Goal: Task Accomplishment & Management: Complete application form

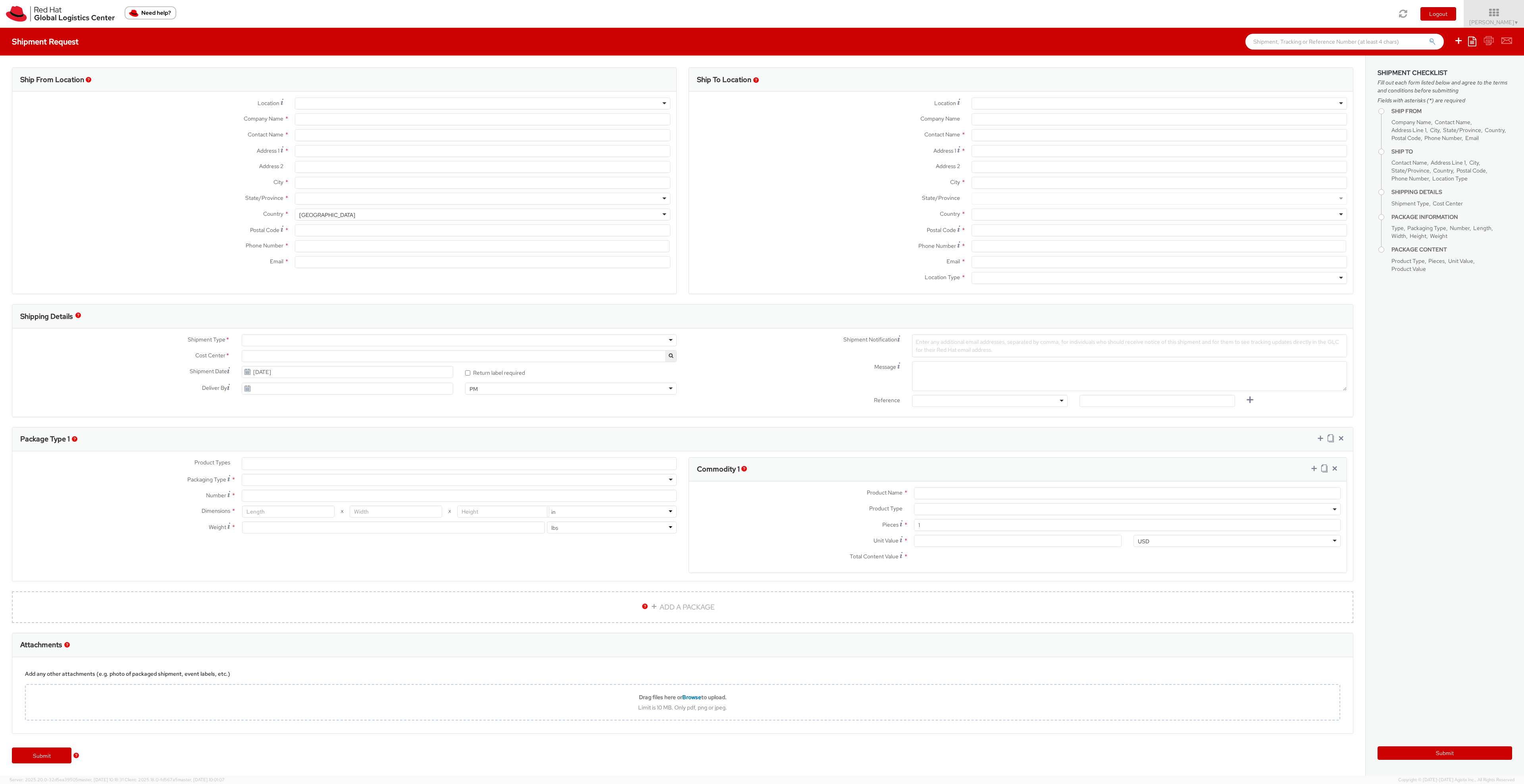
select select "160"
select select
click at [331, 102] on div at bounding box center [482, 103] width 375 height 12
type input "Red Hat"
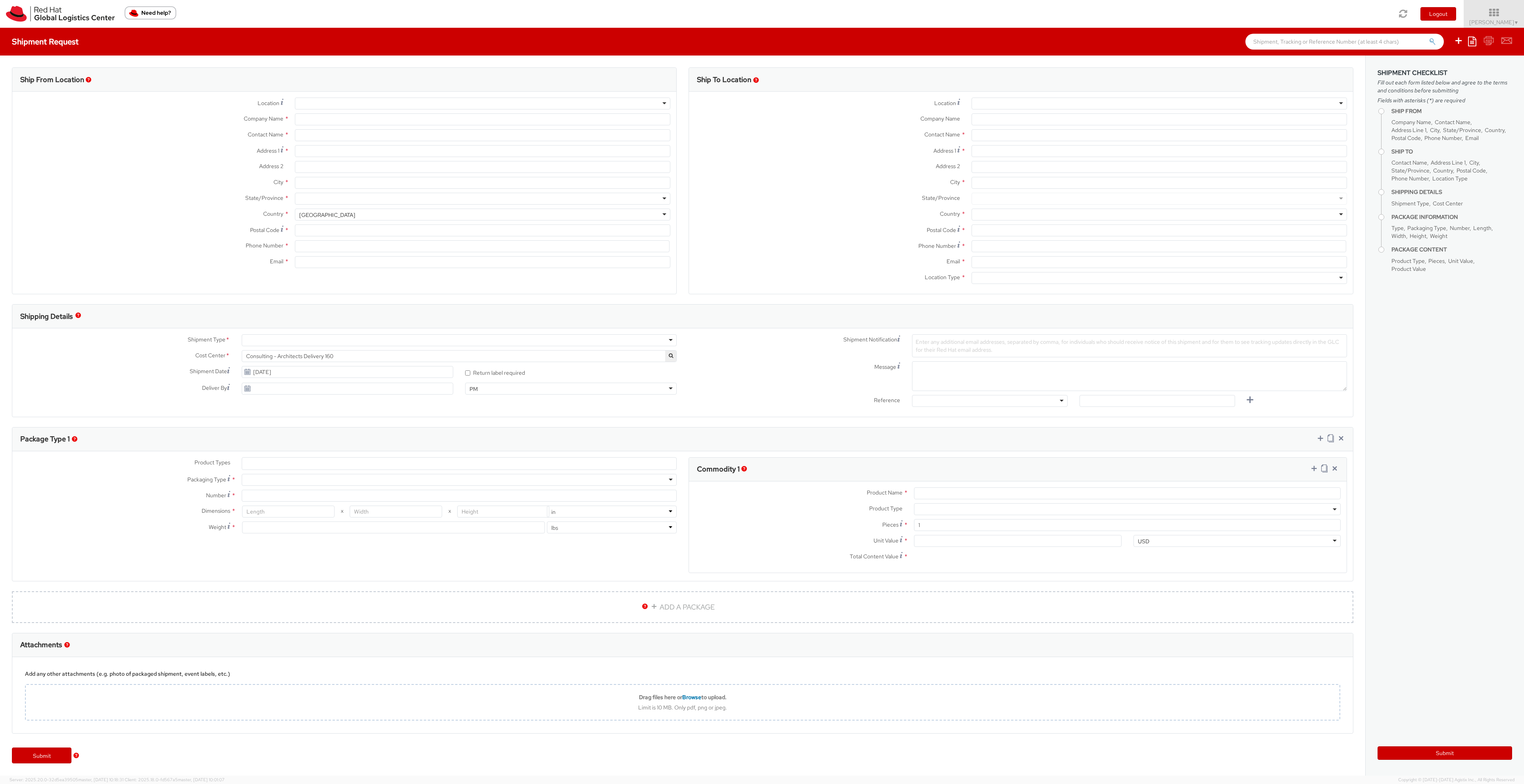
type input "[PERSON_NAME]"
type input "[EMAIL_ADDRESS][DOMAIN_NAME]"
click at [373, 106] on div "RH - Remote" at bounding box center [482, 103] width 375 height 12
click at [388, 104] on div "RH - Remote" at bounding box center [482, 103] width 375 height 12
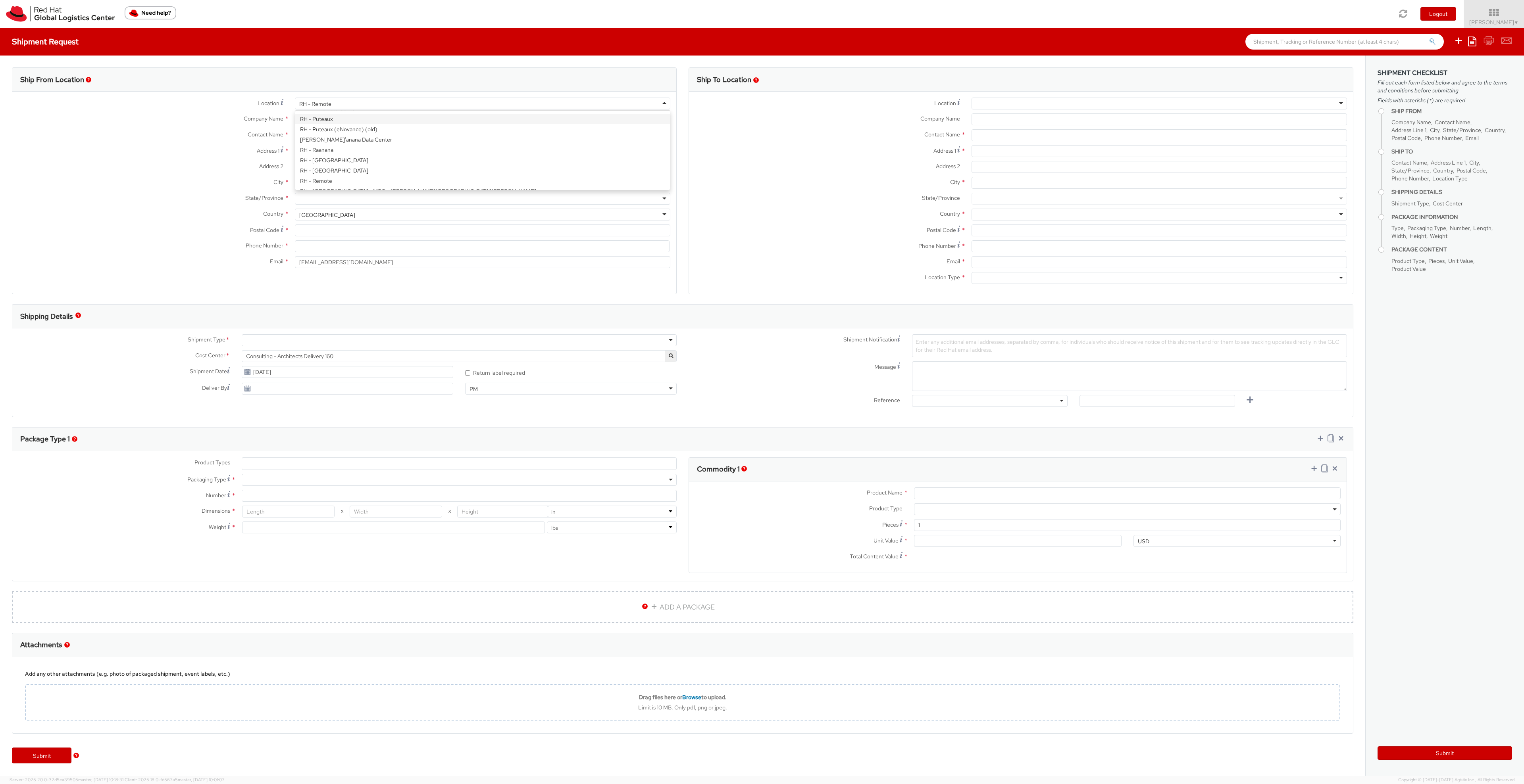
click at [174, 114] on label "Company Name *" at bounding box center [150, 118] width 277 height 10
click at [295, 114] on input "Red Hat" at bounding box center [482, 119] width 375 height 12
click at [360, 103] on div "RH - Remote" at bounding box center [482, 103] width 375 height 12
click at [146, 159] on div "Address 1 *" at bounding box center [344, 153] width 664 height 16
click at [352, 150] on input "Address 1 *" at bounding box center [482, 150] width 375 height 12
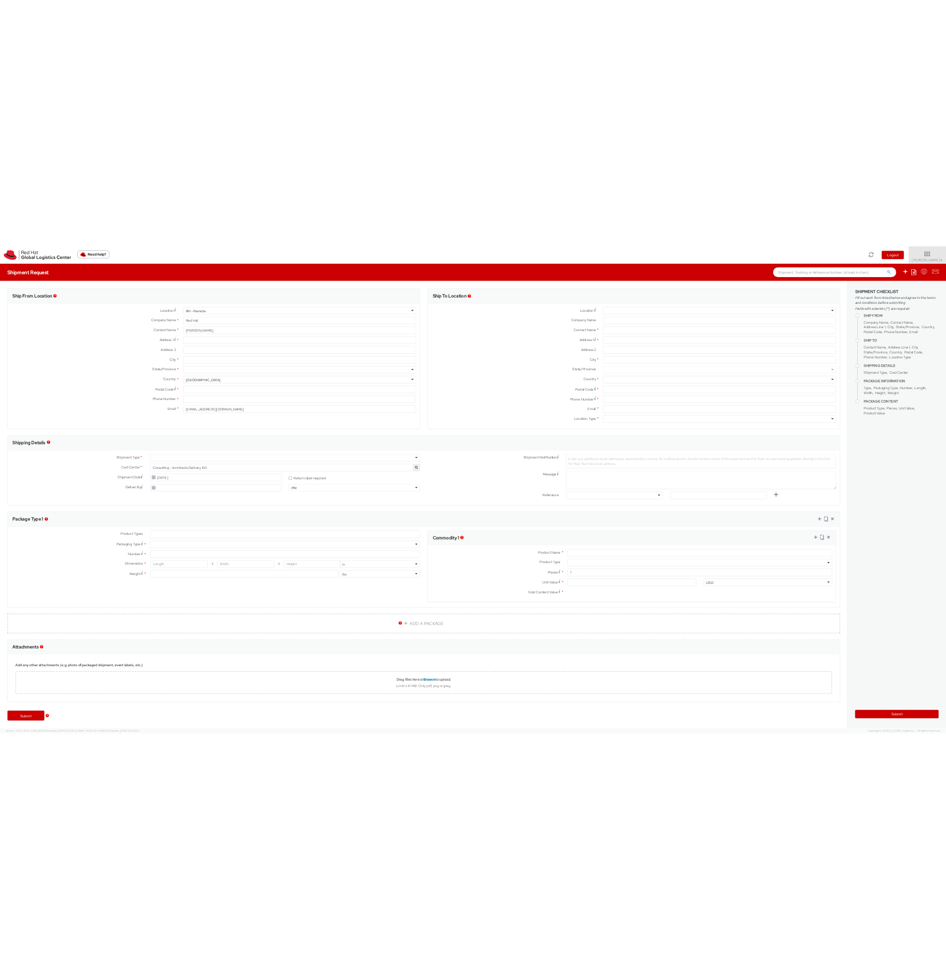
scroll to position [2500, 0]
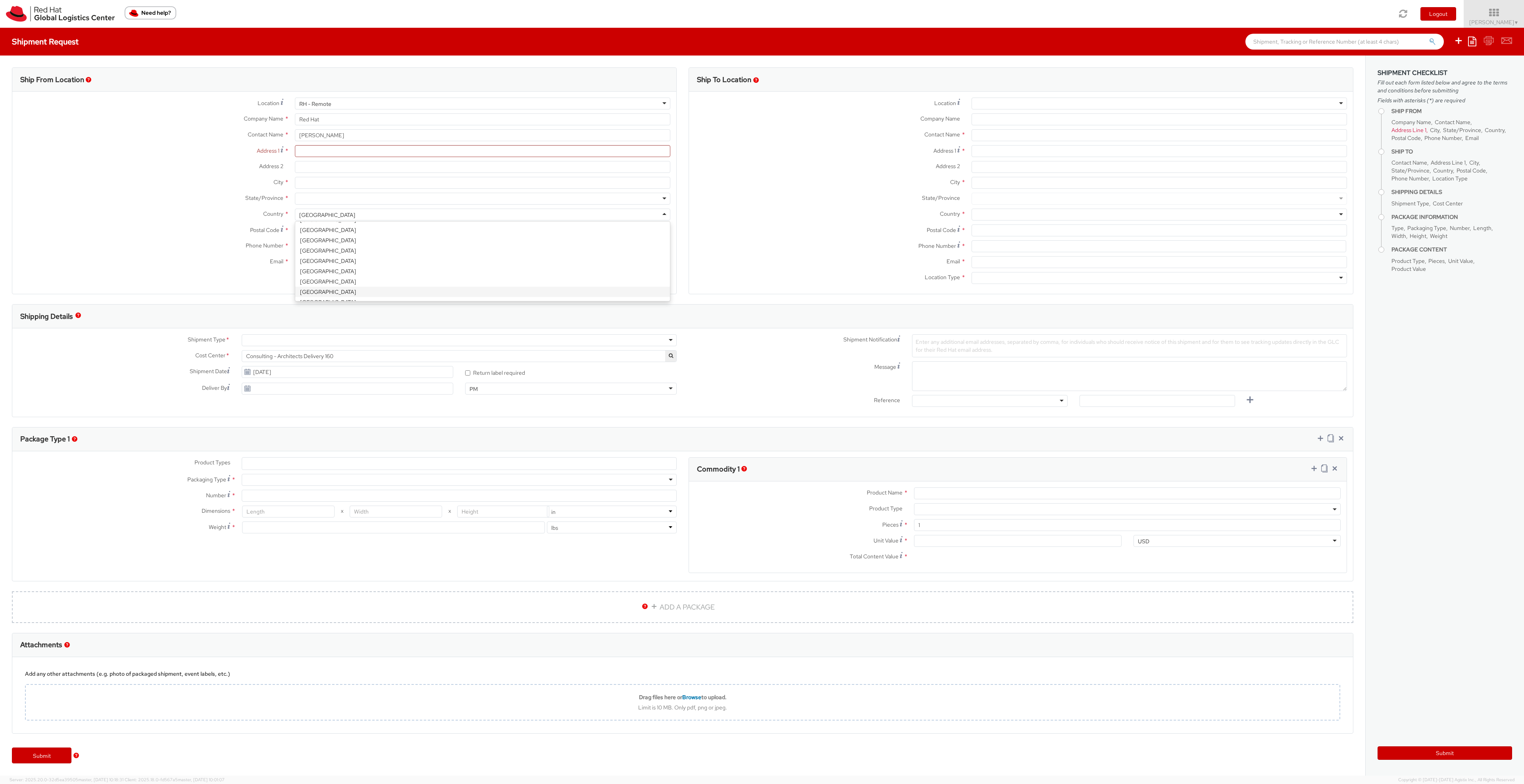
click at [344, 214] on div "[GEOGRAPHIC_DATA]" at bounding box center [482, 214] width 375 height 12
select select "CM"
select select "KGS"
click at [335, 154] on input "Address 1 *" at bounding box center [482, 150] width 375 height 12
type input "[STREET_ADDRESS]"
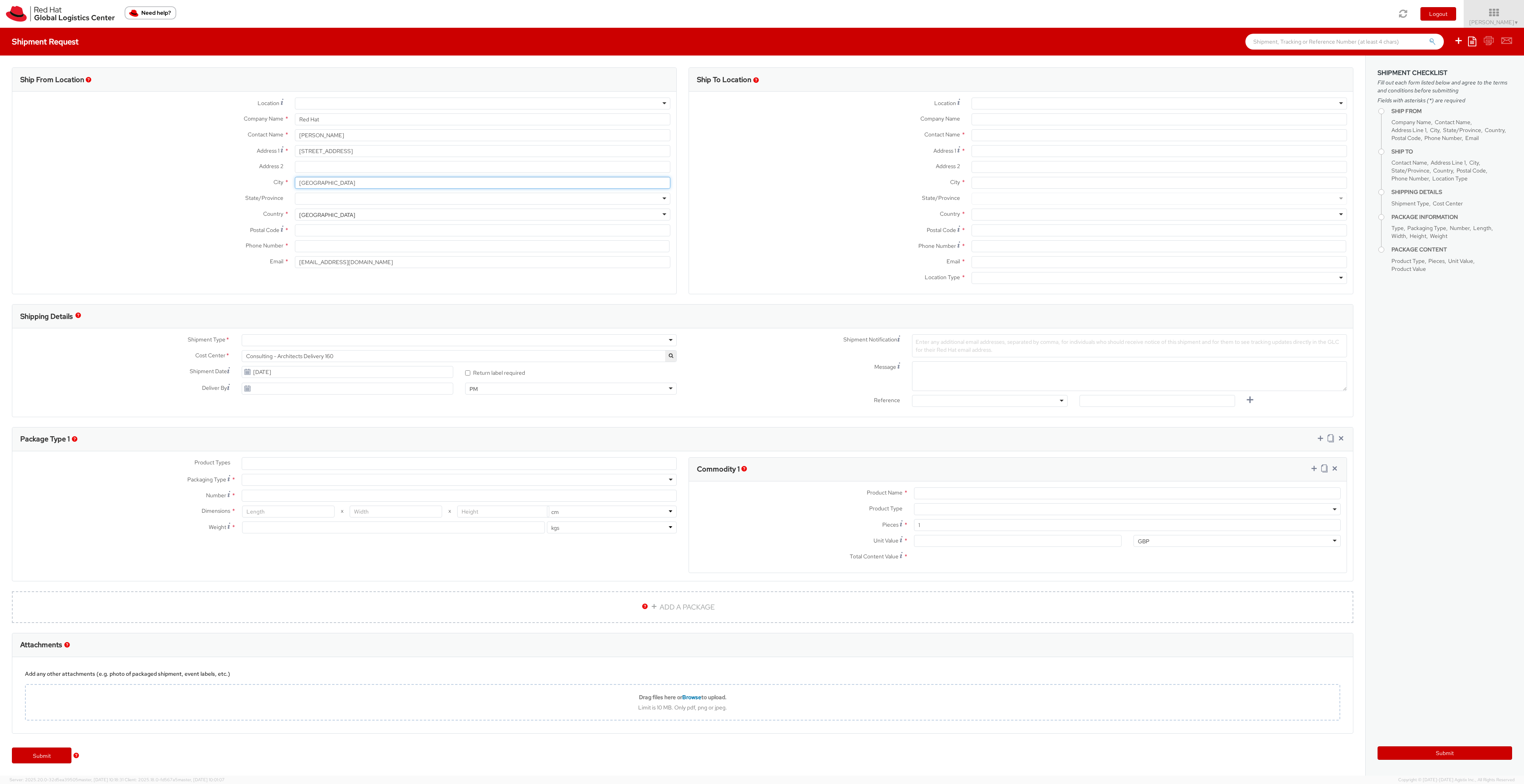
type input "[GEOGRAPHIC_DATA]"
type input "GL51 9LH"
type input "07585206193"
click at [1059, 114] on input "Company Name *" at bounding box center [1159, 119] width 375 height 12
click at [1076, 106] on div at bounding box center [1159, 103] width 375 height 12
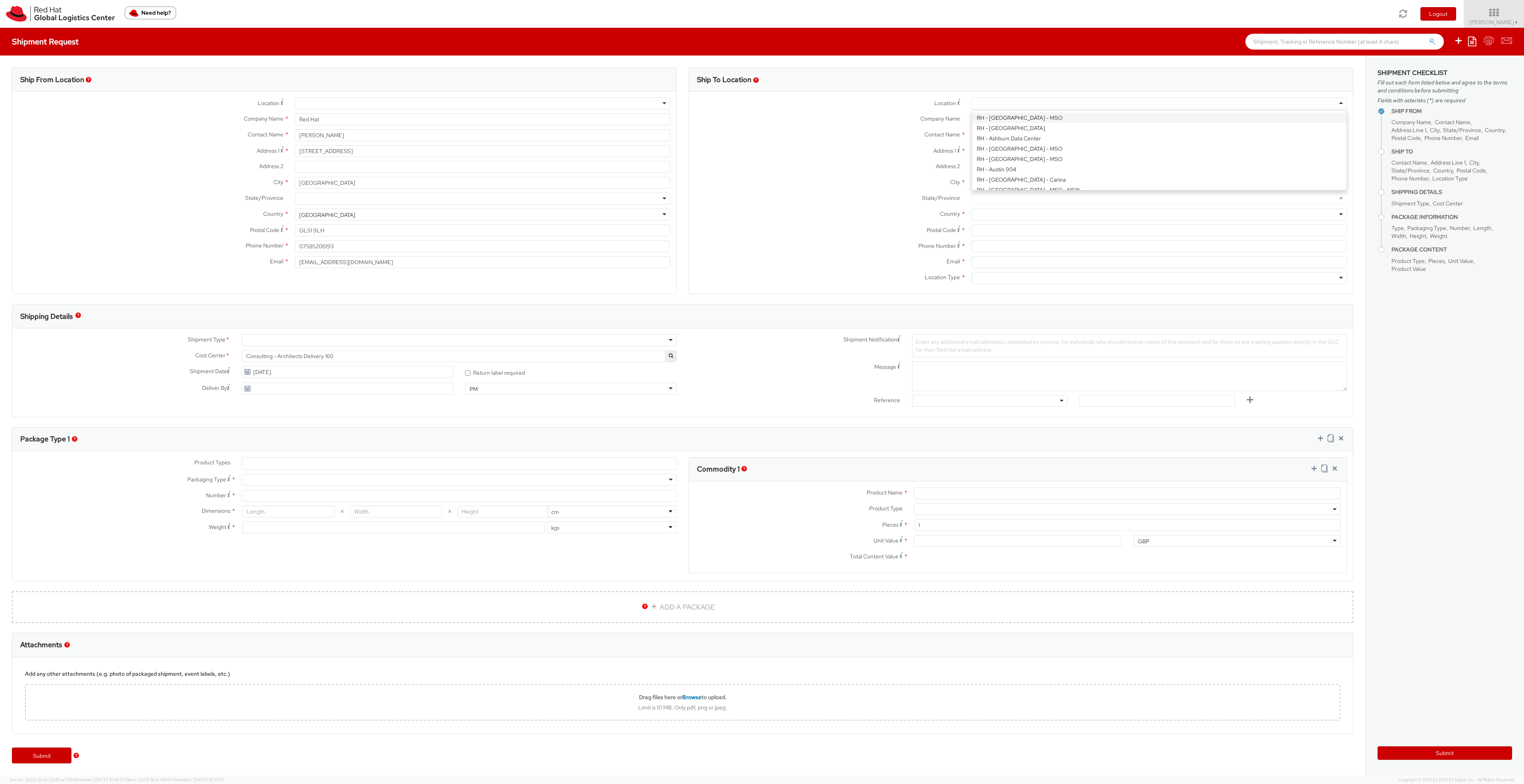
click at [1076, 106] on div at bounding box center [1159, 103] width 375 height 12
click at [869, 113] on div "Location Company locations * RH - [GEOGRAPHIC_DATA] - [GEOGRAPHIC_DATA] [GEOGRA…" at bounding box center [1021, 106] width 664 height 16
click at [995, 134] on input "text" at bounding box center [1159, 135] width 375 height 12
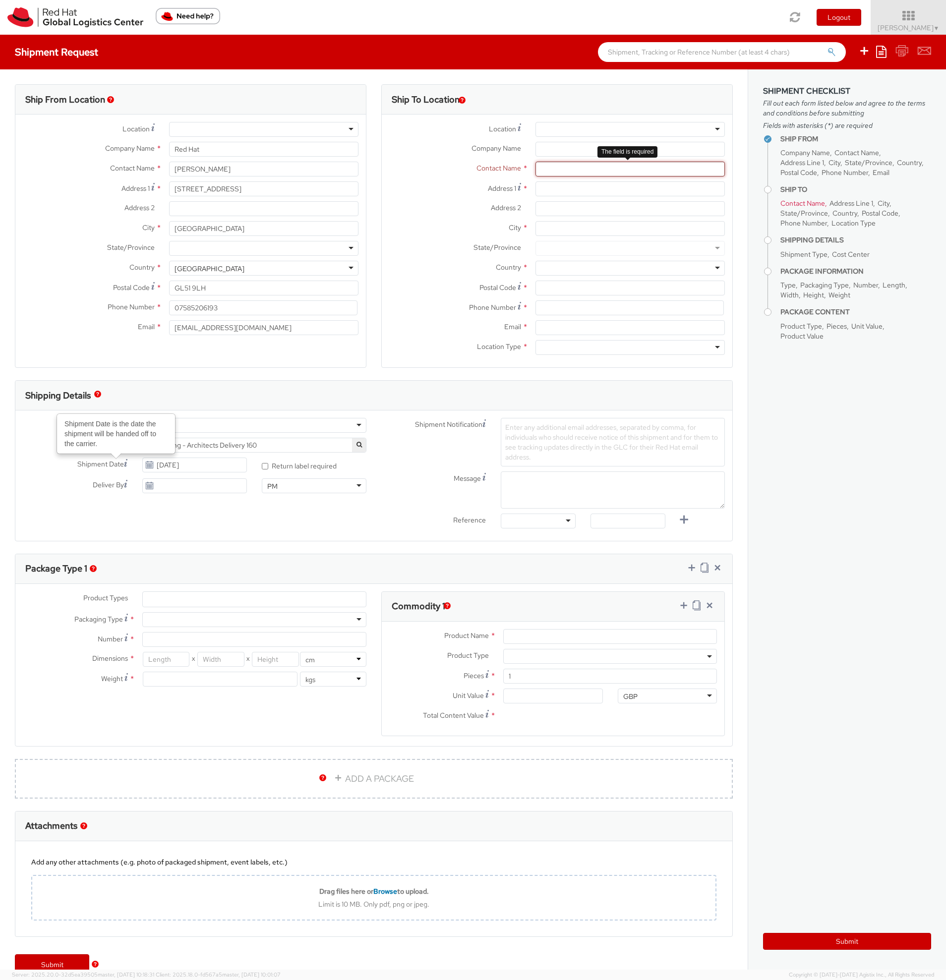
click at [563, 171] on input "text" at bounding box center [630, 169] width 189 height 15
paste input "[PERSON_NAME]"
click at [574, 184] on div "searching..." at bounding box center [630, 187] width 188 height 15
click at [575, 191] on div "searching..." at bounding box center [630, 187] width 188 height 15
type input "[PERSON_NAME]"
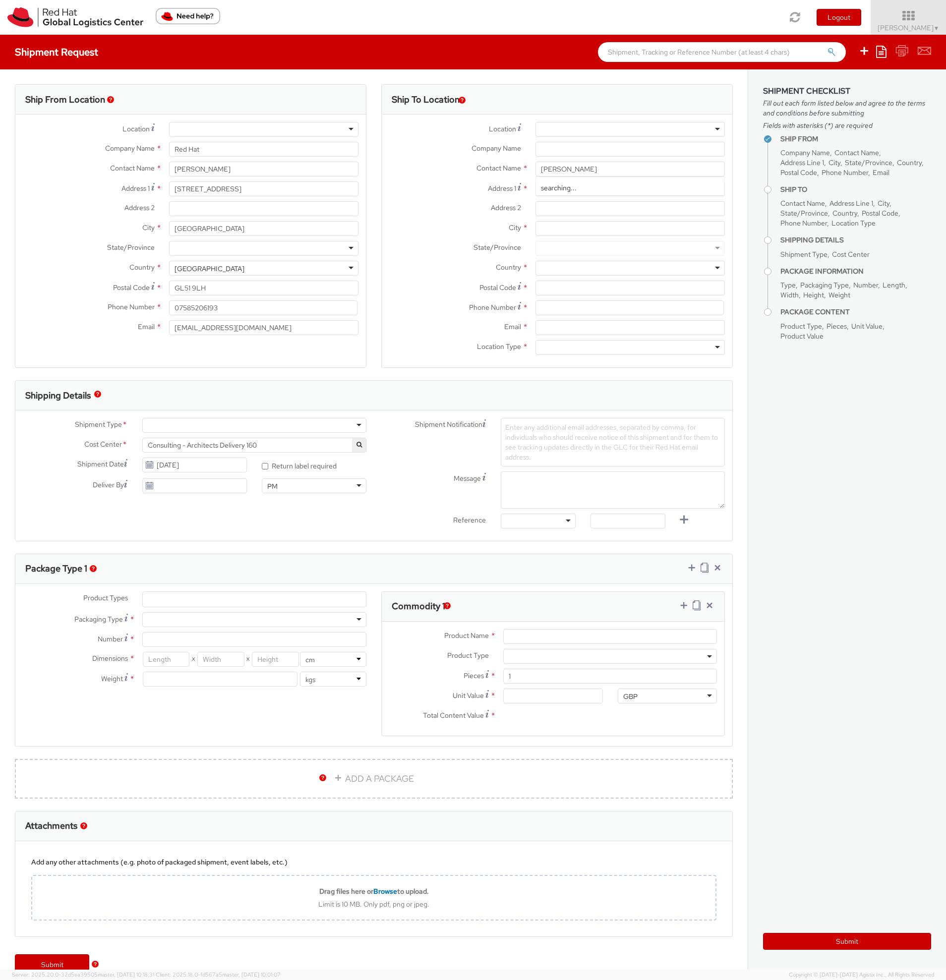
click at [479, 214] on label "Address 2 *" at bounding box center [455, 207] width 146 height 13
click at [536, 214] on input "Address 2 *" at bounding box center [630, 208] width 189 height 15
click at [544, 189] on input "Address 1 *" at bounding box center [630, 188] width 189 height 15
click at [586, 199] on div "Address 1 * The field is required" at bounding box center [557, 191] width 351 height 20
click at [594, 190] on input "Address 1 *" at bounding box center [630, 188] width 189 height 15
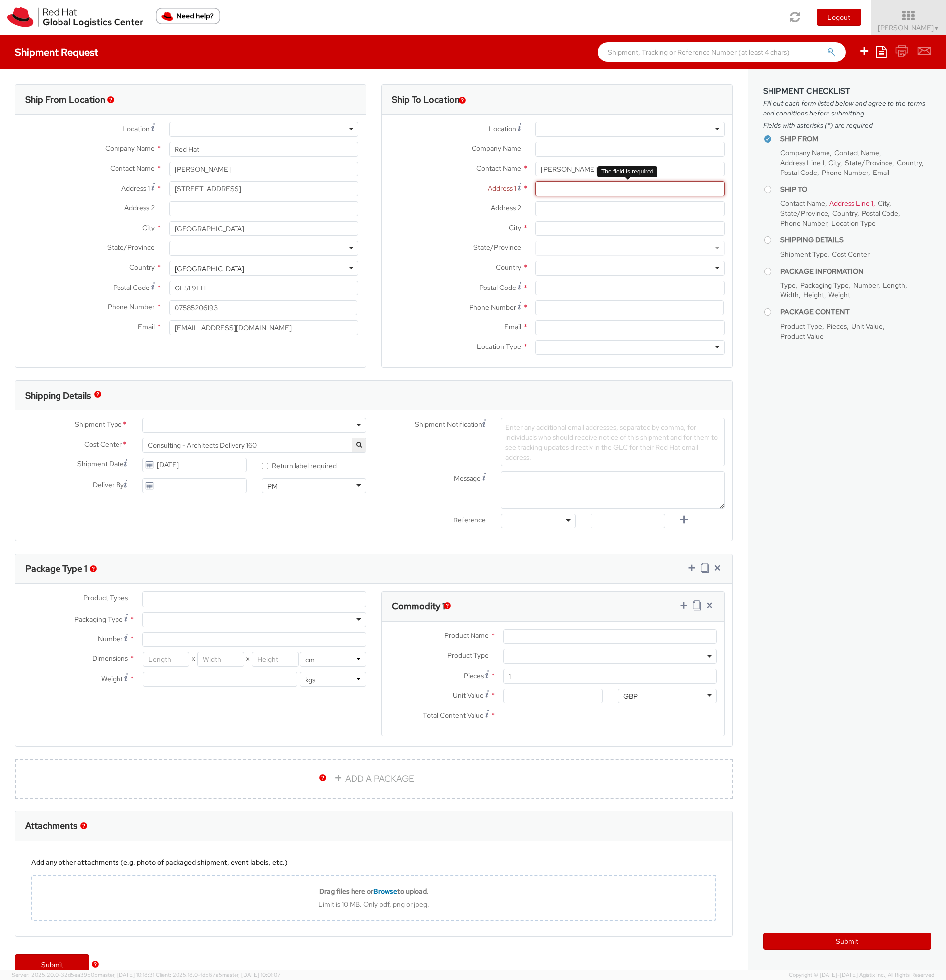
paste input "ICT Centre, [GEOGRAPHIC_DATA]"
type input "ICT Centre, [GEOGRAPHIC_DATA]"
click at [586, 216] on input "Address 2 *" at bounding box center [630, 208] width 189 height 15
paste input "28 [GEOGRAPHIC_DATA]"
click at [613, 207] on input "[STREET_ADDRESS]," at bounding box center [630, 208] width 189 height 15
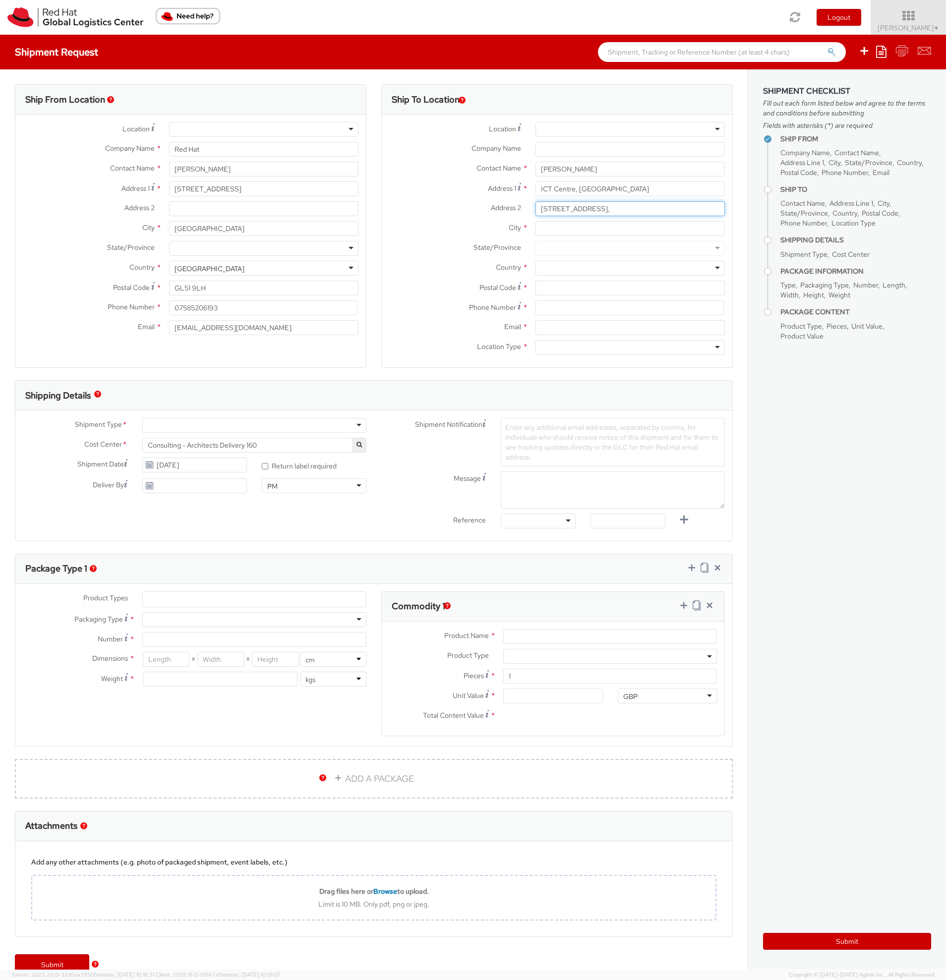
paste input "[GEOGRAPHIC_DATA]"
type input "[STREET_ADDRESS]"
click at [580, 229] on input "City *" at bounding box center [630, 228] width 189 height 15
click at [632, 230] on input "City *" at bounding box center [630, 228] width 189 height 15
paste input "[GEOGRAPHIC_DATA] 8"
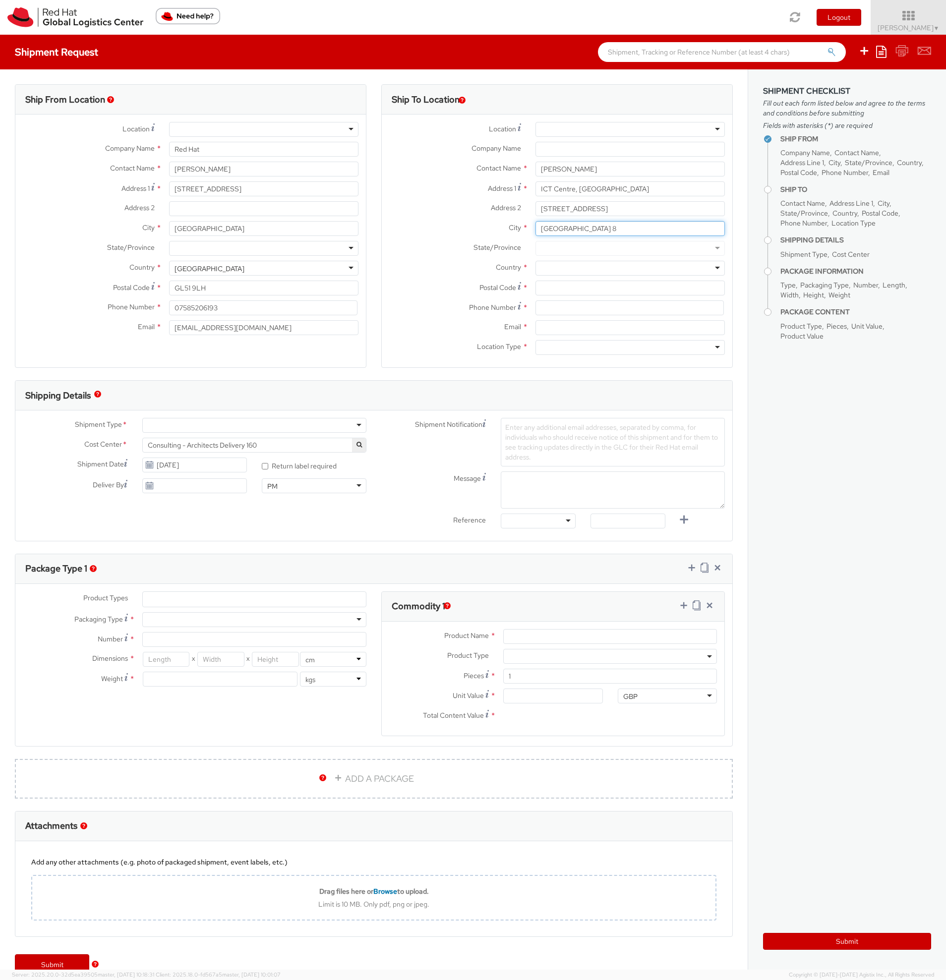
type input "[GEOGRAPHIC_DATA] 8"
type input "[PERSON_NAME]"
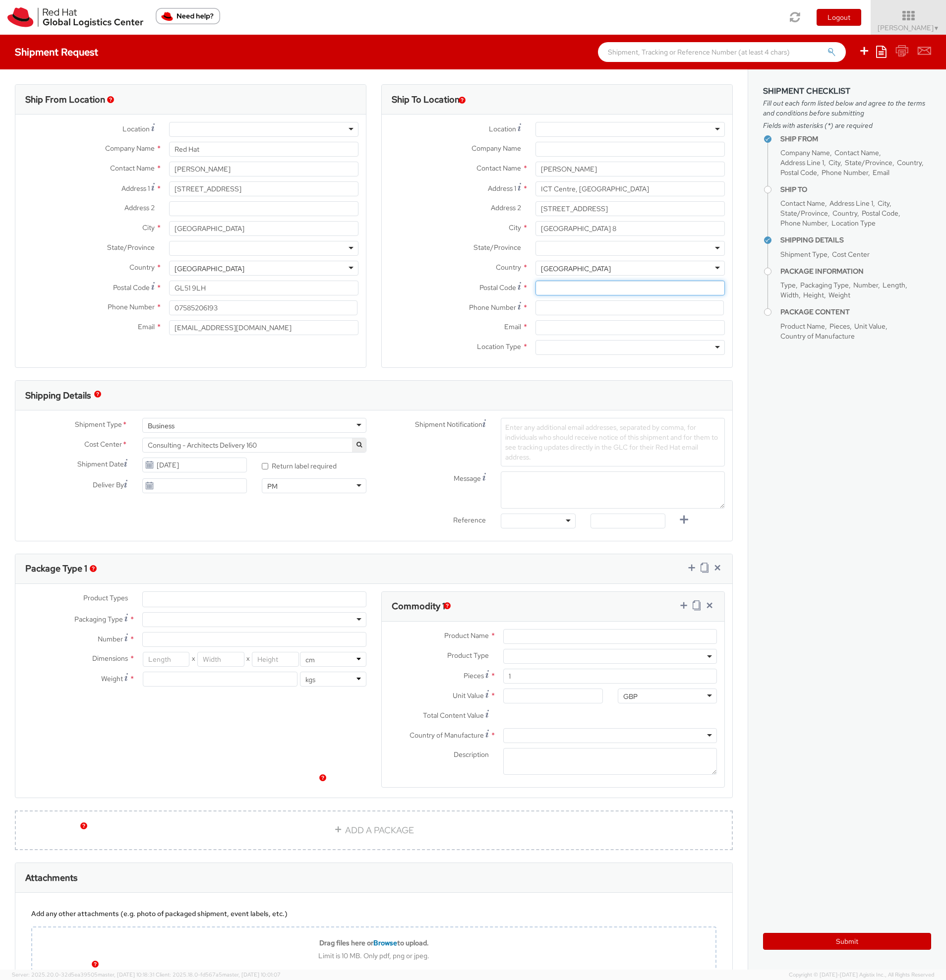
click at [566, 289] on input "Postal Code *" at bounding box center [630, 288] width 189 height 15
click at [567, 286] on input "Postal Code *" at bounding box center [630, 288] width 189 height 15
paste input "D08 T3CK"
type input "D08 T3CK"
click at [580, 306] on input at bounding box center [630, 307] width 188 height 15
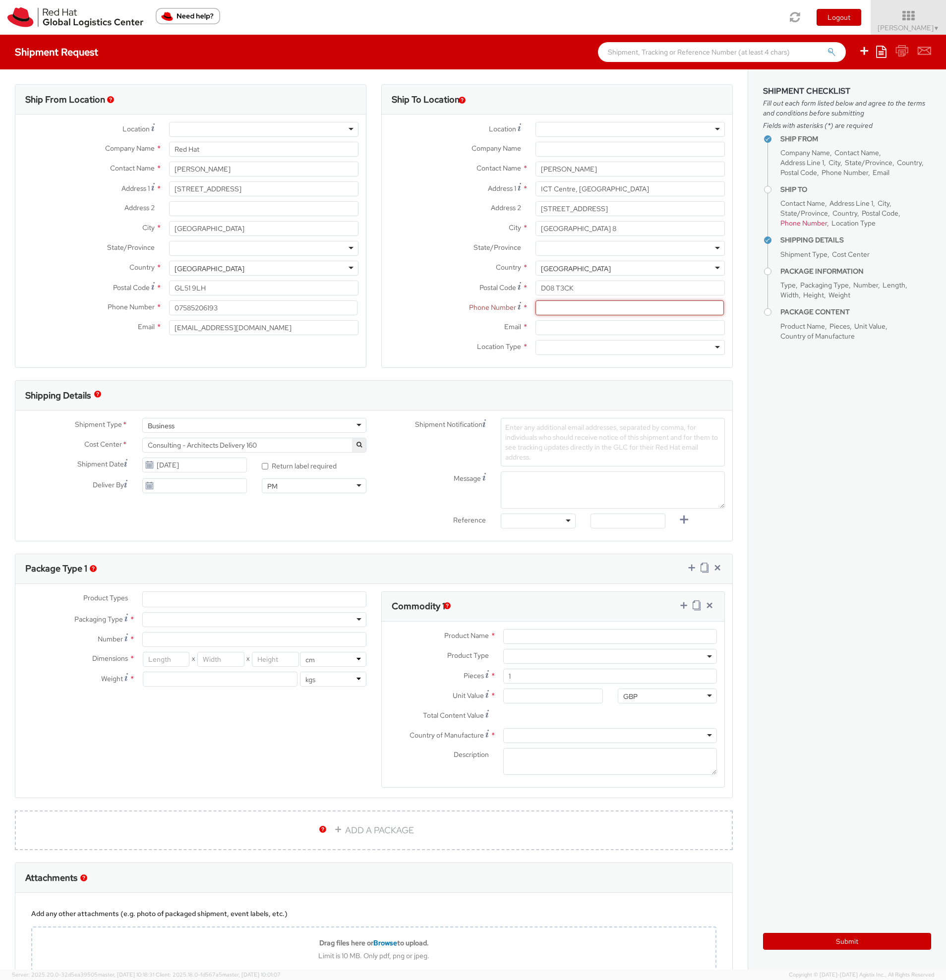
click at [567, 311] on input at bounding box center [630, 307] width 188 height 15
paste input "087 283 2419"
type input "087 283 2419"
click at [577, 329] on input "Email *" at bounding box center [630, 327] width 189 height 15
click at [555, 325] on input "Email *" at bounding box center [630, 327] width 189 height 15
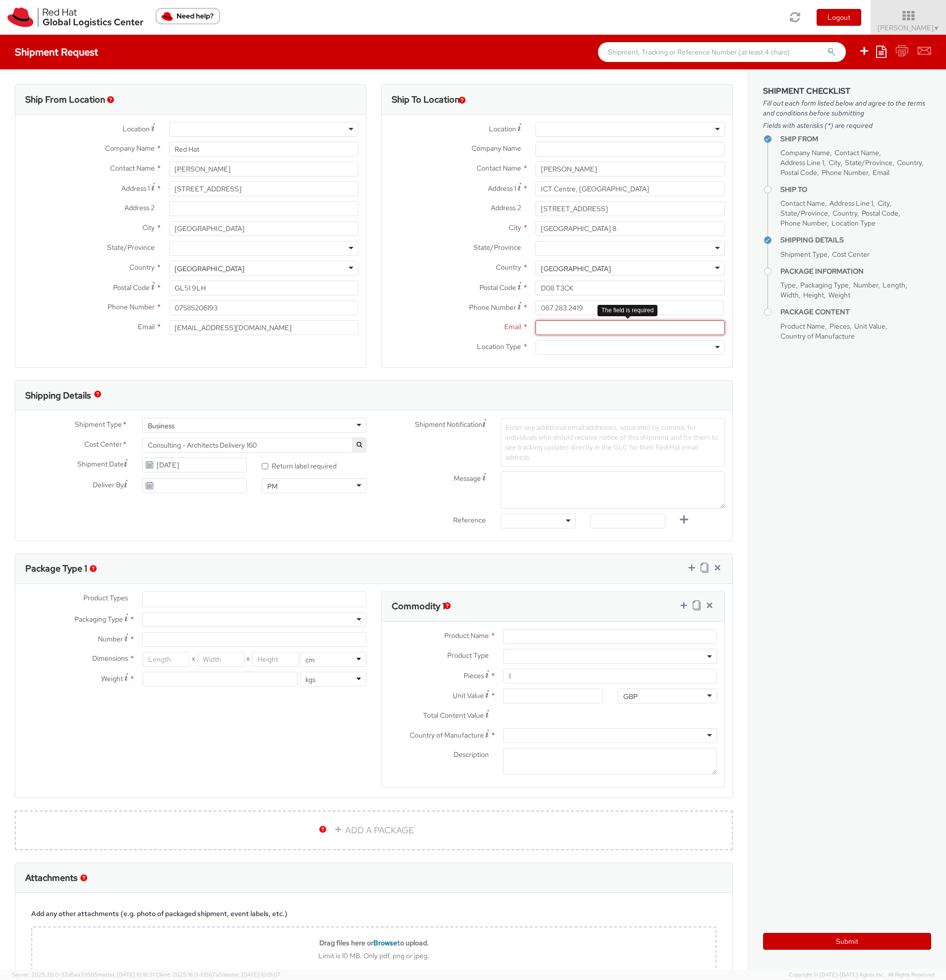
paste input "[PERSON_NAME][EMAIL_ADDRESS][PERSON_NAME][DOMAIN_NAME]"
type input "[PERSON_NAME][EMAIL_ADDRESS][PERSON_NAME][DOMAIN_NAME]"
click at [586, 349] on div at bounding box center [630, 347] width 189 height 15
click at [546, 431] on span "Enter any additional email addresses, separated by comma, for individuals who s…" at bounding box center [611, 442] width 213 height 39
click at [553, 427] on span "Enter any additional email addresses, separated by comma, for individuals who s…" at bounding box center [611, 442] width 213 height 39
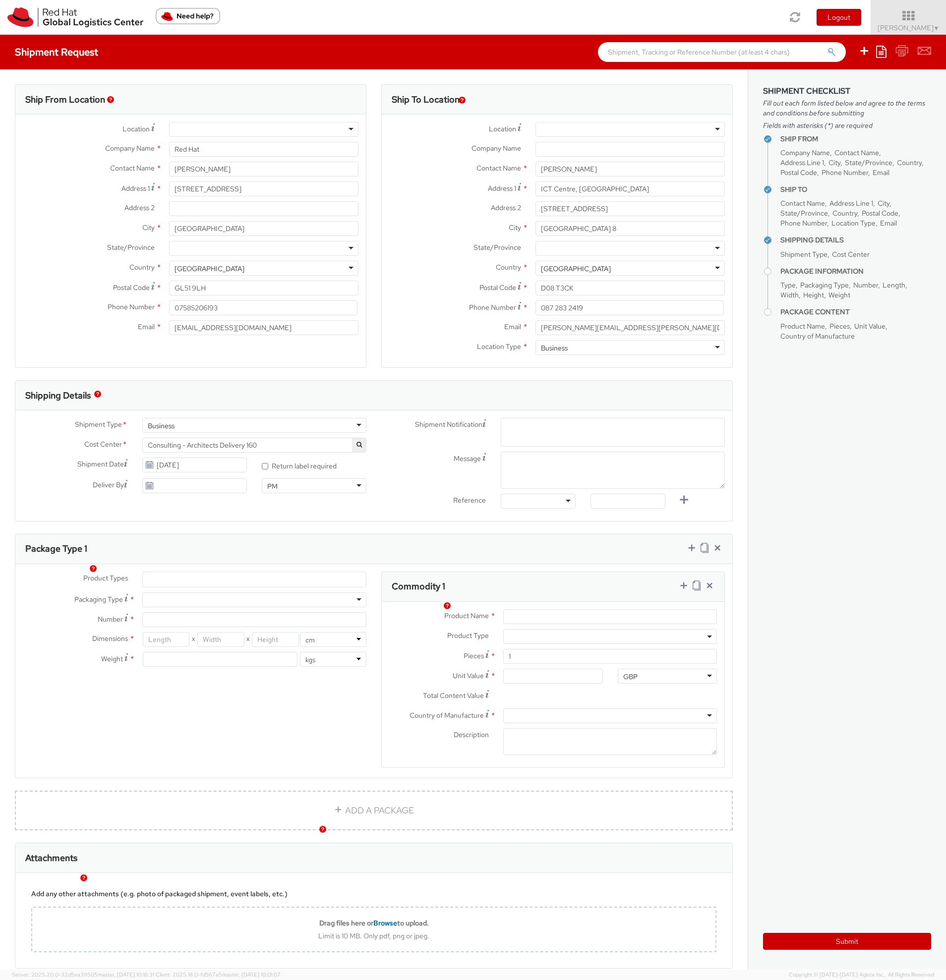
paste input "[EMAIL_ADDRESS][DOMAIN_NAME]"
type input "[EMAIL_ADDRESS][DOMAIN_NAME]"
click at [546, 439] on span "Enter any additional email addresses, separated by comma, for individuals who s…" at bounding box center [612, 444] width 215 height 40
paste input "[EMAIL_ADDRESS][DOMAIN_NAME]"
type input "[EMAIL_ADDRESS][DOMAIN_NAME]"
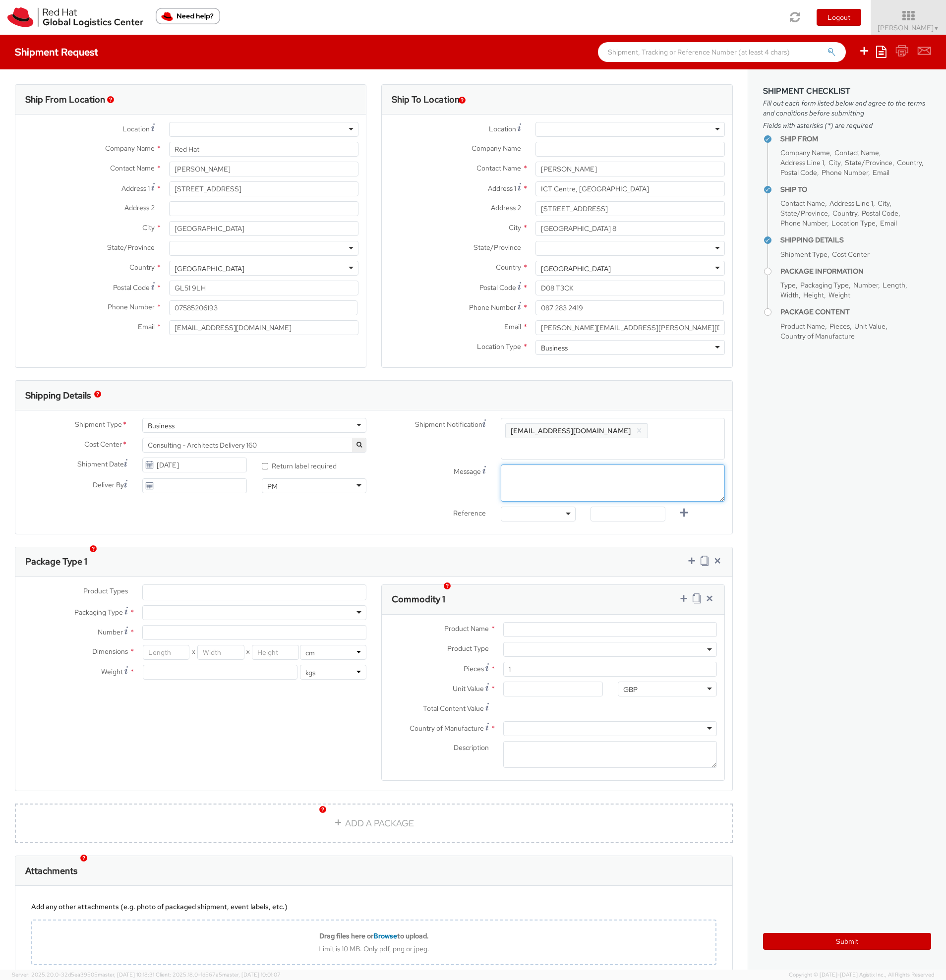
click at [541, 471] on textarea "Message" at bounding box center [613, 483] width 224 height 37
click at [530, 507] on div at bounding box center [538, 514] width 75 height 15
click at [388, 515] on div "Shipment Type * Business Business Business Cost Center * Consulting - Architect…" at bounding box center [373, 472] width 717 height 123
click at [184, 585] on ul at bounding box center [254, 592] width 223 height 15
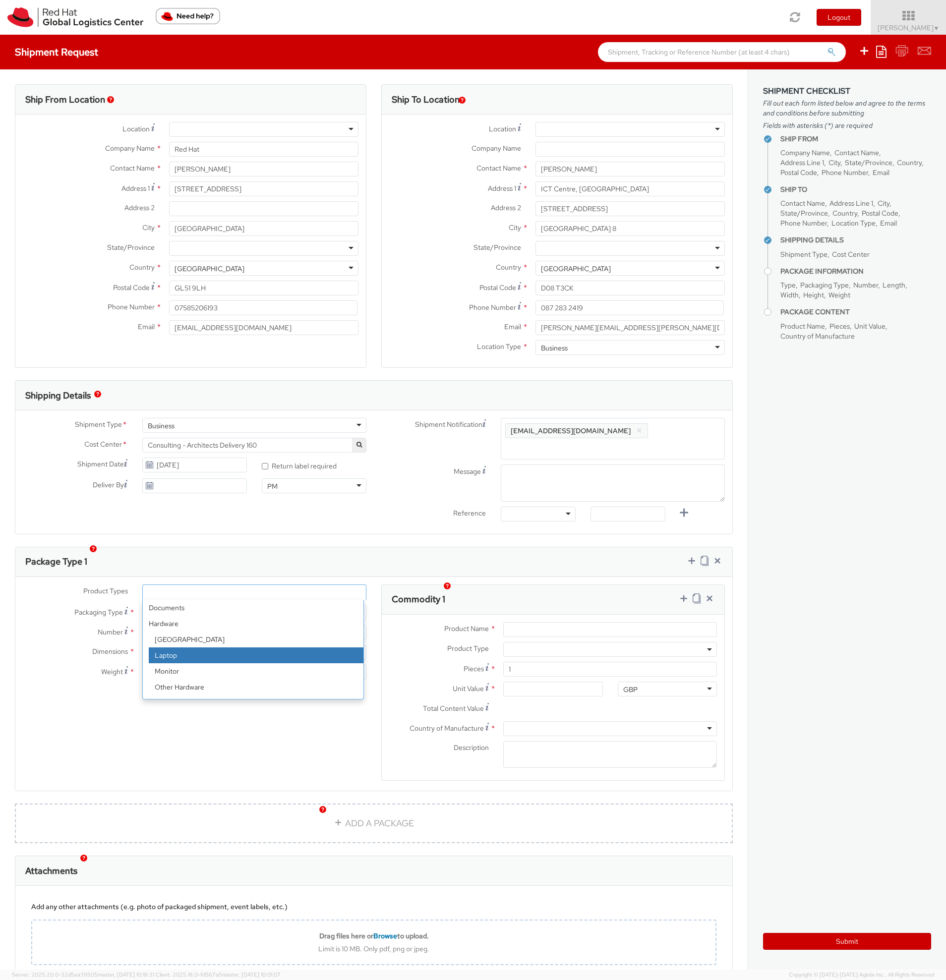
select select "LAPTOP"
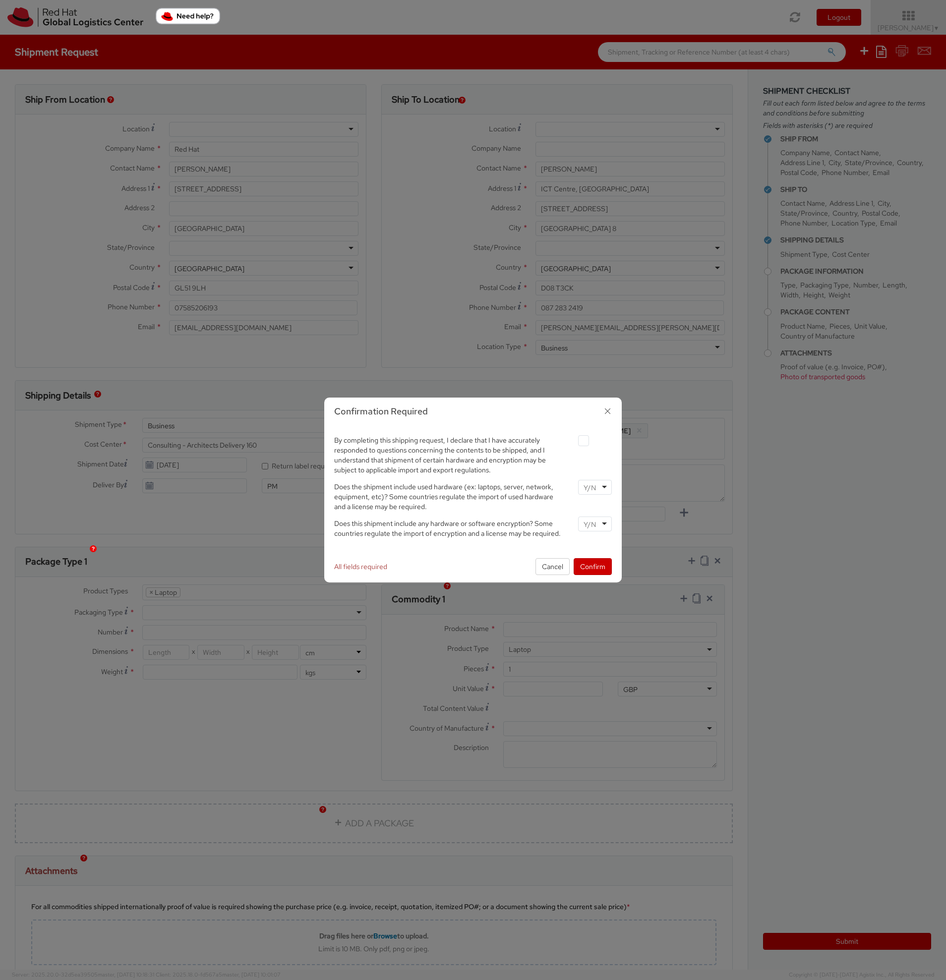
click at [598, 489] on div at bounding box center [595, 487] width 34 height 15
click at [594, 530] on div at bounding box center [595, 524] width 34 height 15
click at [580, 438] on label at bounding box center [583, 440] width 11 height 11
click at [575, 438] on input "checkbox" at bounding box center [572, 441] width 6 height 6
checkbox input "true"
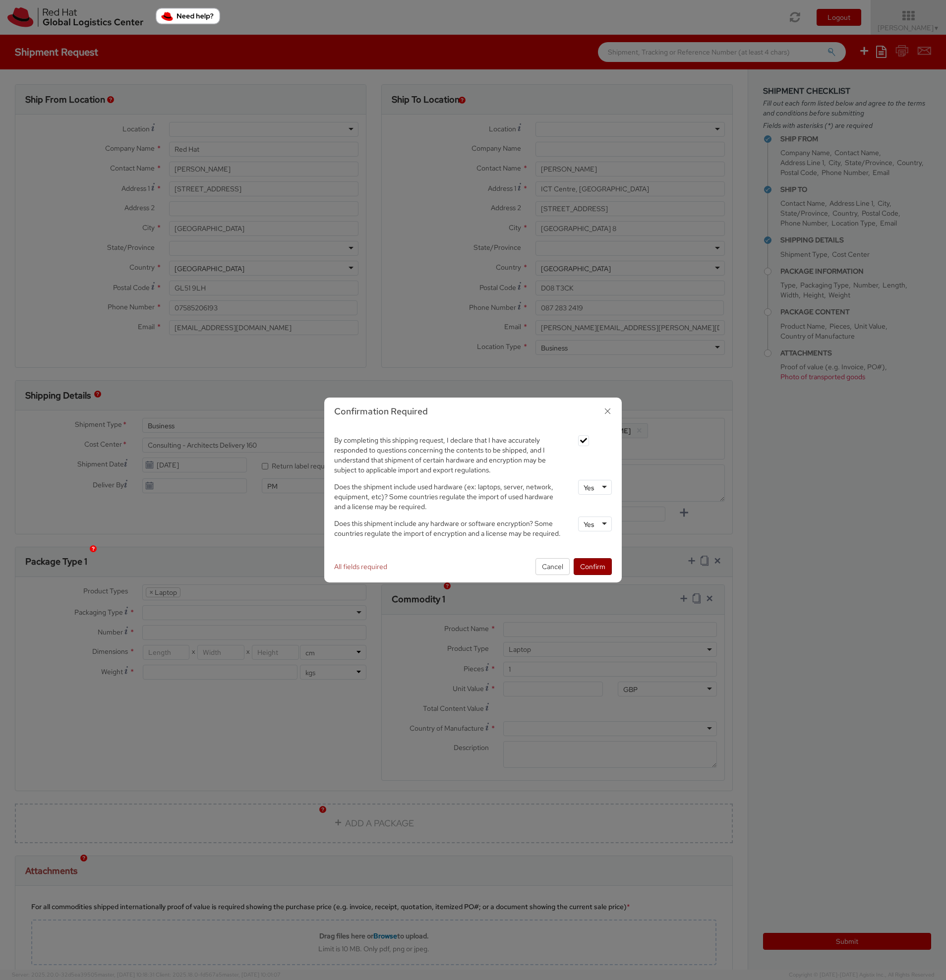
click at [590, 561] on button "Confirm" at bounding box center [593, 566] width 38 height 17
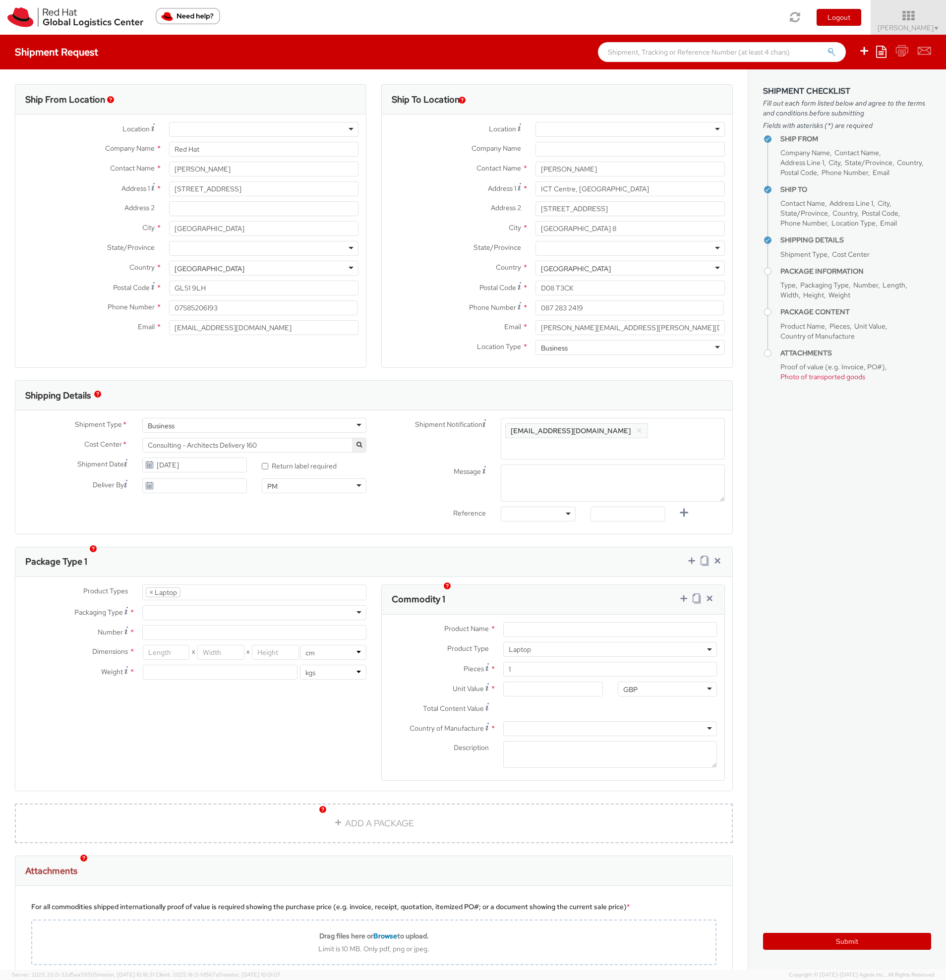
click at [203, 605] on div at bounding box center [254, 612] width 224 height 15
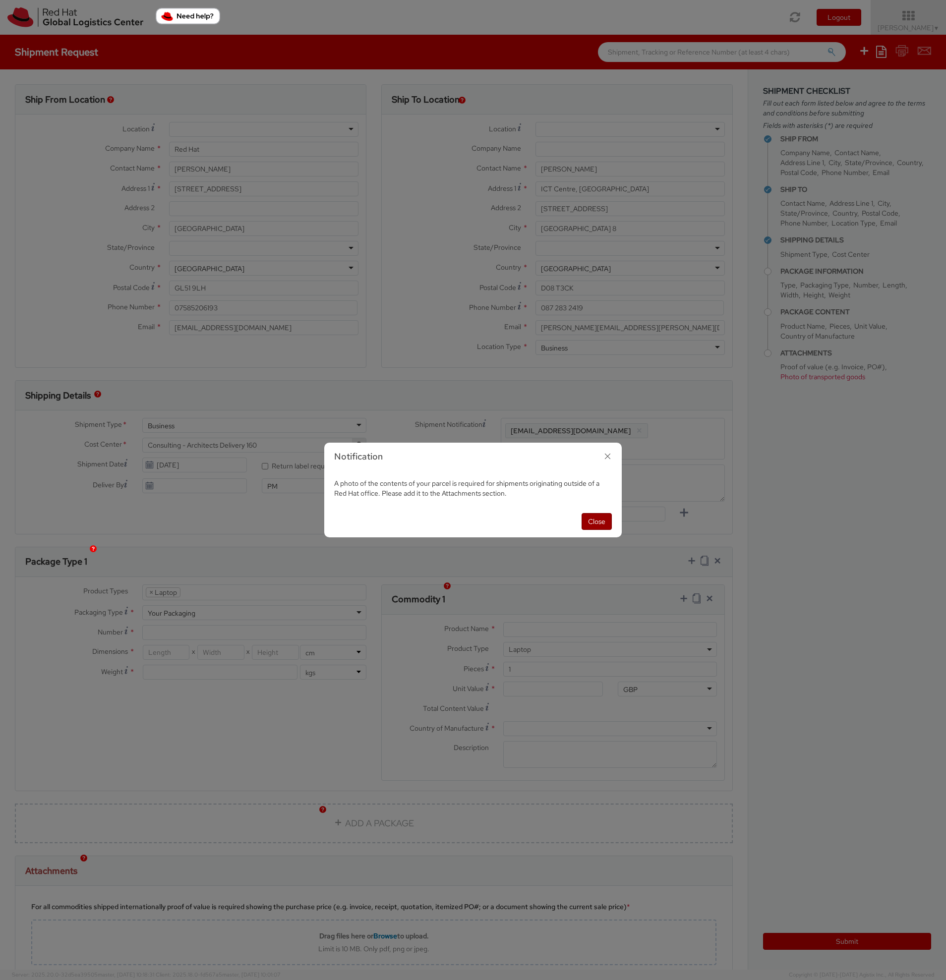
click at [604, 526] on button "Close" at bounding box center [597, 521] width 30 height 17
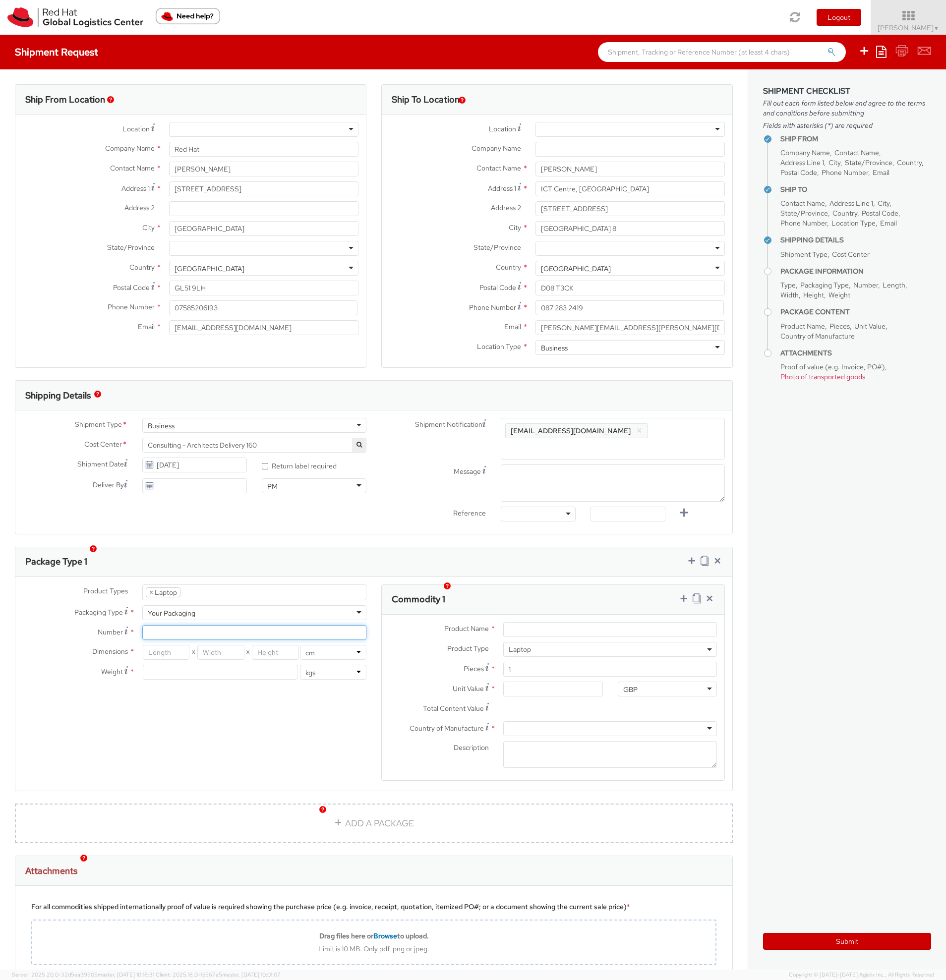
click at [166, 625] on input "Number *" at bounding box center [254, 632] width 224 height 15
type input "1"
click at [173, 645] on input "number" at bounding box center [166, 652] width 47 height 15
click at [527, 623] on input "Product Name *" at bounding box center [610, 629] width 214 height 15
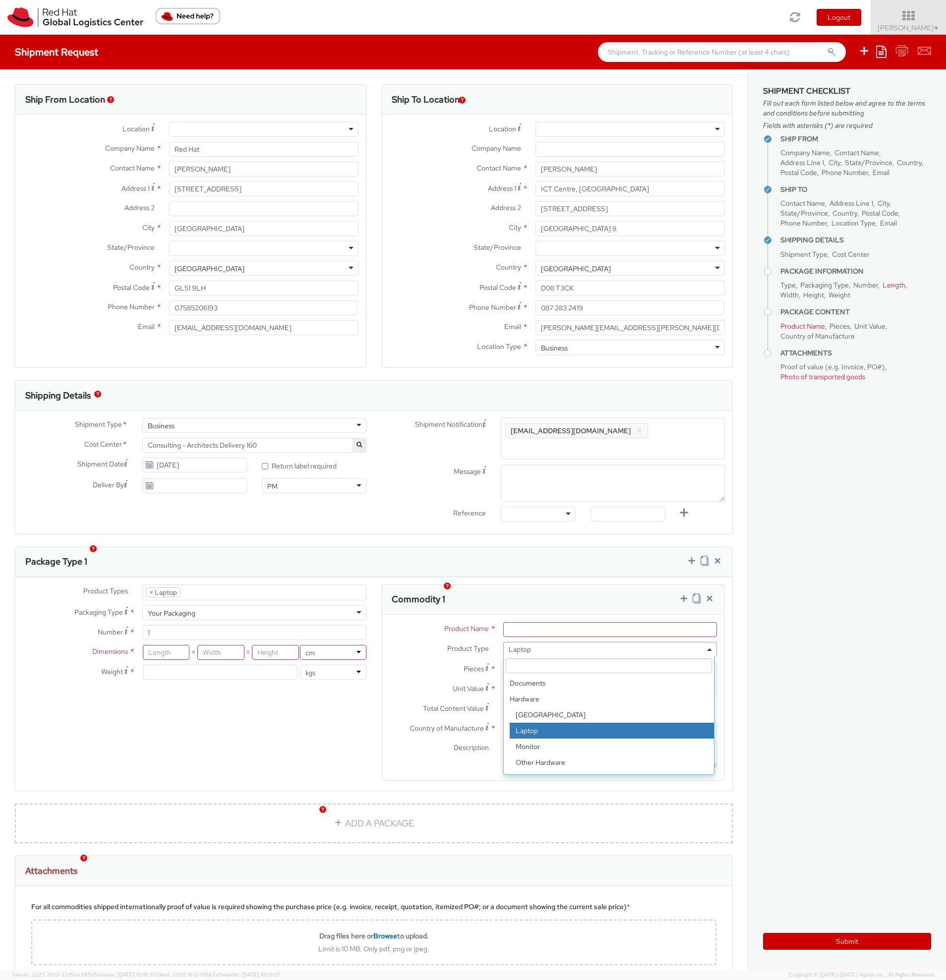
click at [550, 645] on span "Laptop" at bounding box center [610, 649] width 203 height 9
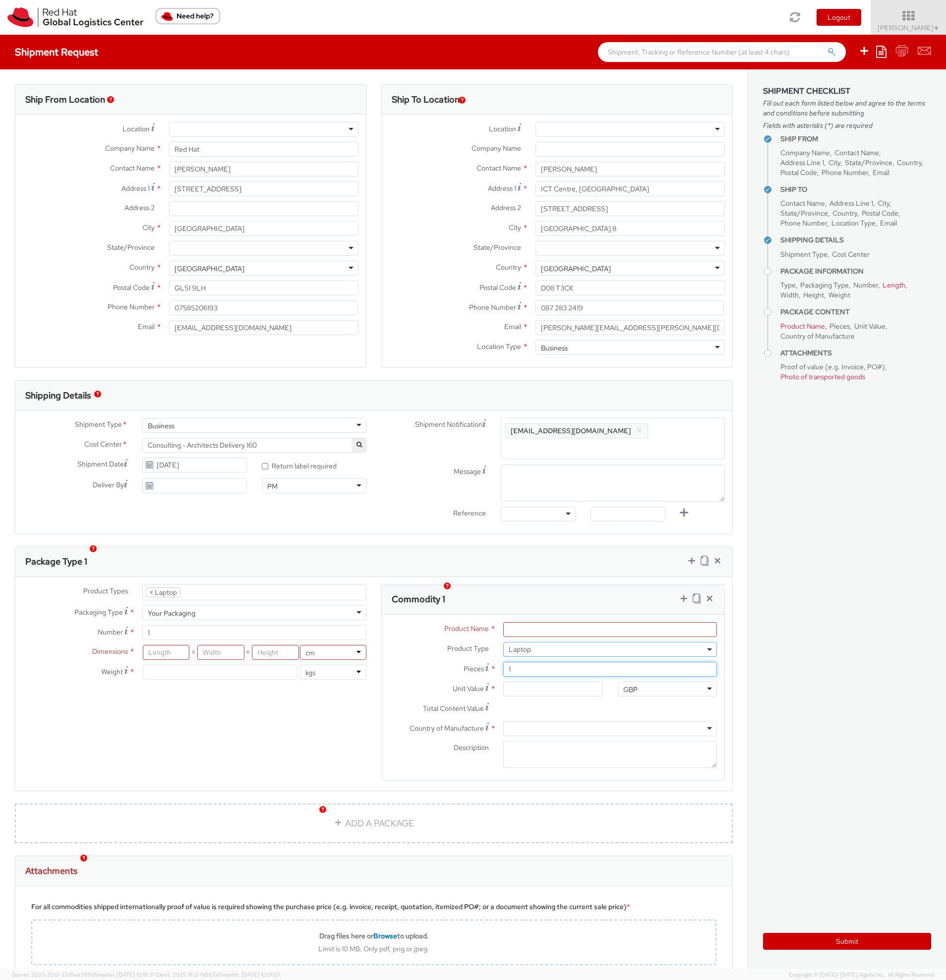
click at [532, 663] on input "1" at bounding box center [610, 669] width 214 height 15
click at [527, 682] on input "Unit Value *" at bounding box center [552, 689] width 99 height 15
click at [530, 721] on div at bounding box center [610, 728] width 214 height 15
click at [241, 715] on div "Product Types * Documents Docking Station Laptop Monitor Other Hardware Server …" at bounding box center [373, 689] width 717 height 209
click at [540, 721] on div at bounding box center [610, 728] width 214 height 15
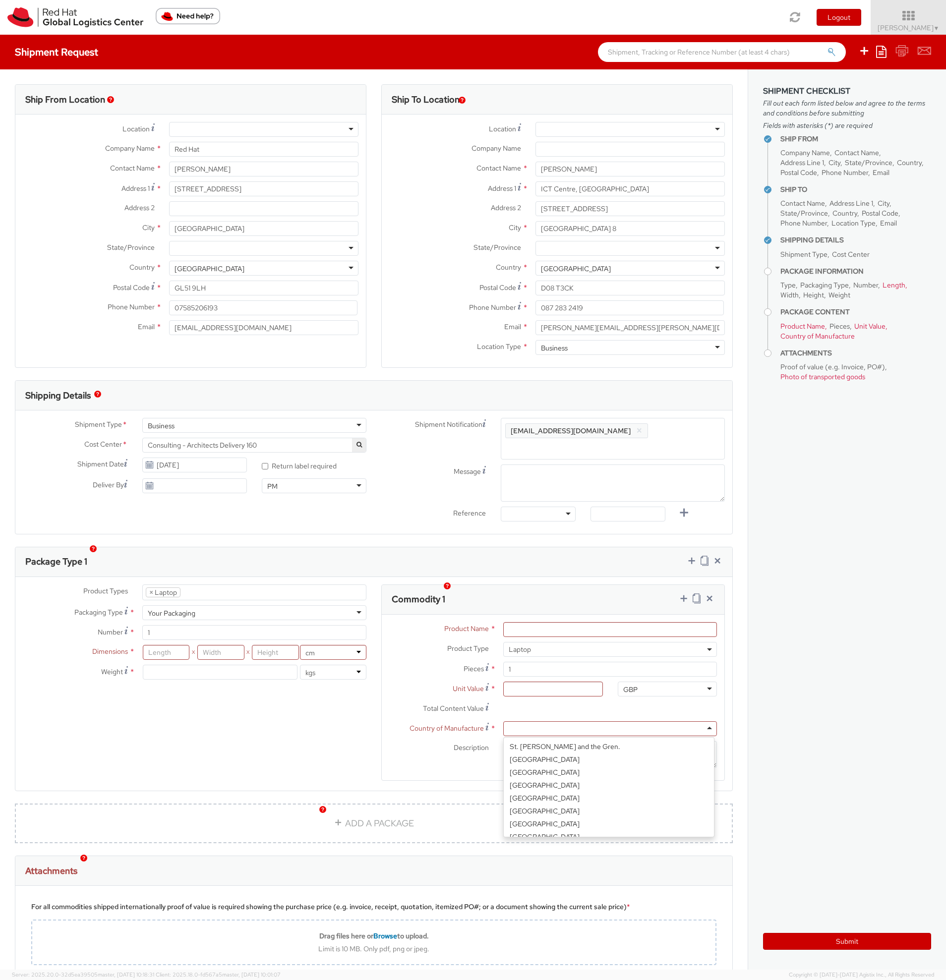
scroll to position [2652, 0]
click at [307, 775] on div "Product Types * Documents Docking Station Laptop Monitor Other Hardware Server …" at bounding box center [373, 689] width 717 height 209
click at [161, 645] on input "number" at bounding box center [166, 652] width 47 height 15
type input "42.5"
type input "37"
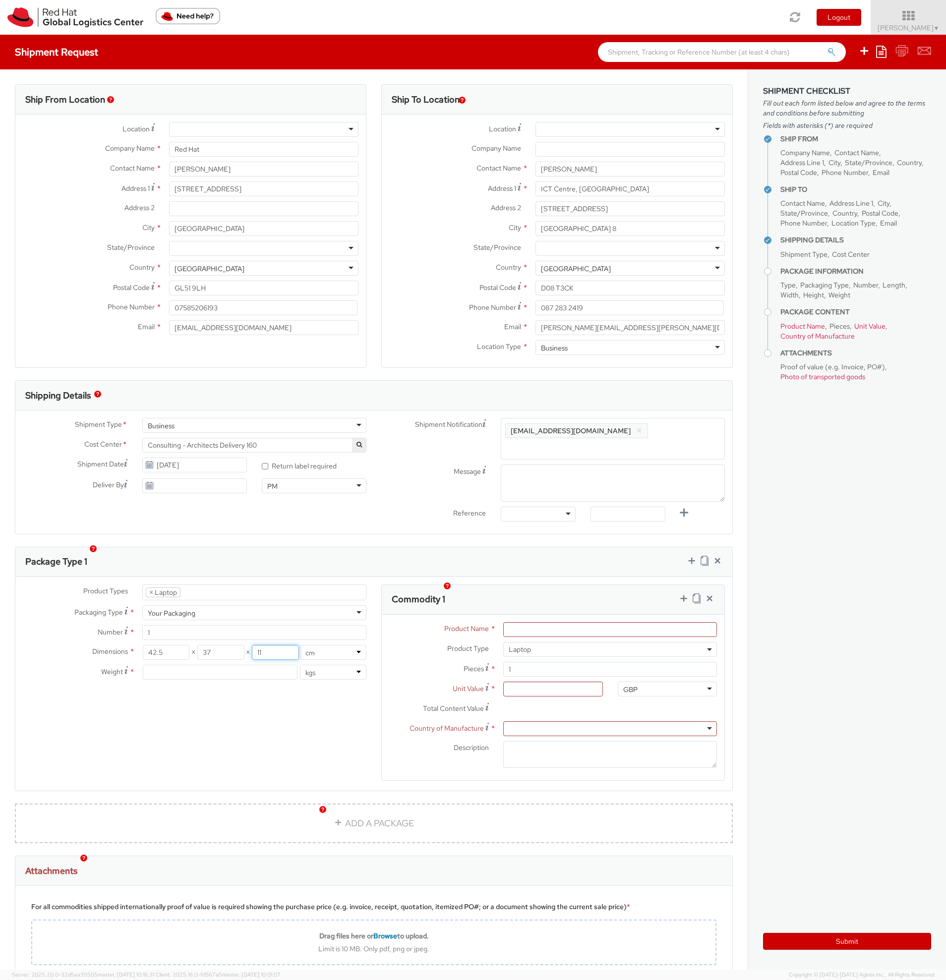
type input "11"
type input "3"
type input "2.47"
click at [550, 622] on input "Product Name *" at bounding box center [610, 629] width 214 height 15
click at [618, 622] on input "Product Name *" at bounding box center [610, 629] width 214 height 15
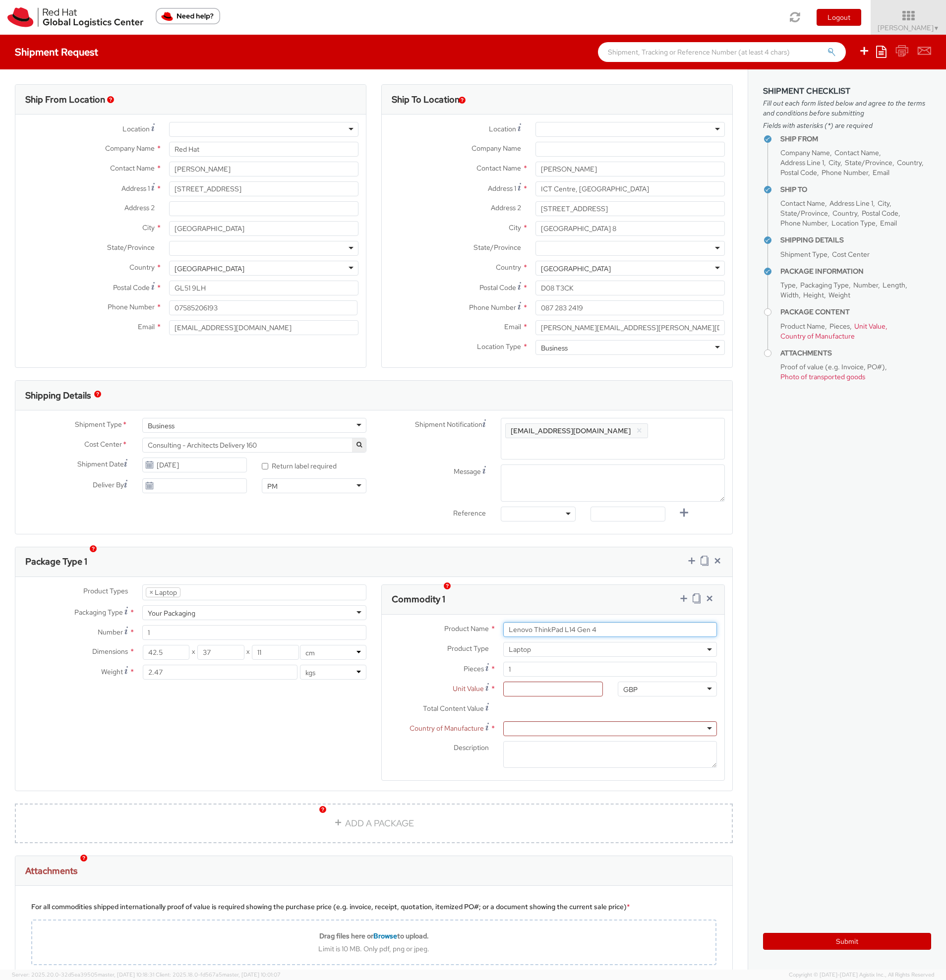
type input "Lenovo ThinkPad L14 Gen 4"
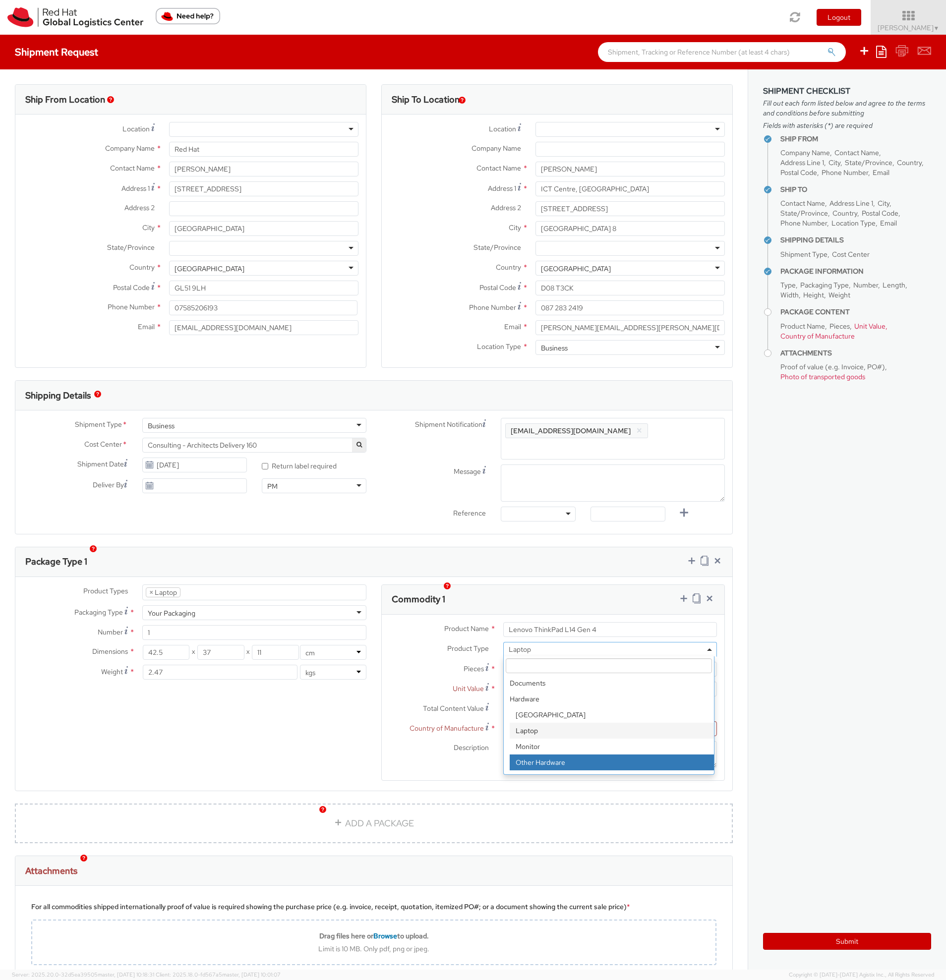
click at [453, 684] on span "Unit Value" at bounding box center [468, 688] width 31 height 9
click at [503, 682] on input "Unit Value *" at bounding box center [552, 689] width 99 height 15
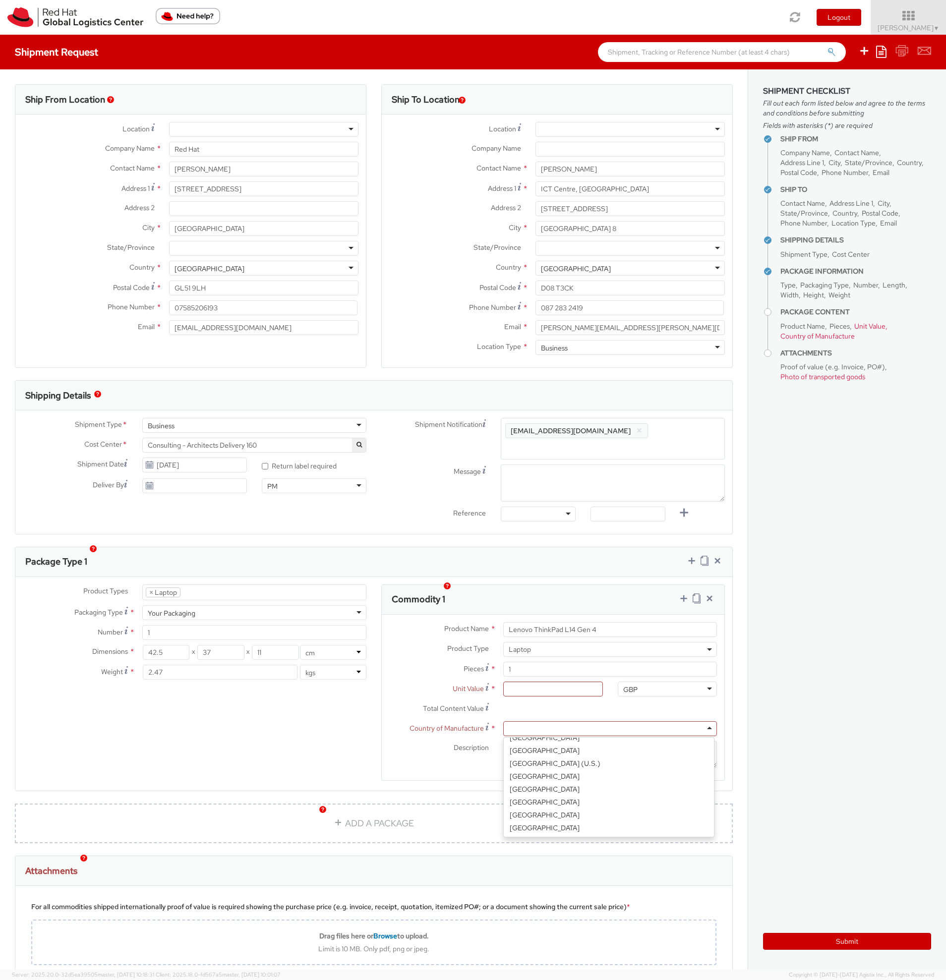
scroll to position [2, 0]
click at [519, 721] on div at bounding box center [610, 728] width 214 height 15
type input "Chin"
click at [548, 682] on input "Unit Value *" at bounding box center [552, 689] width 99 height 15
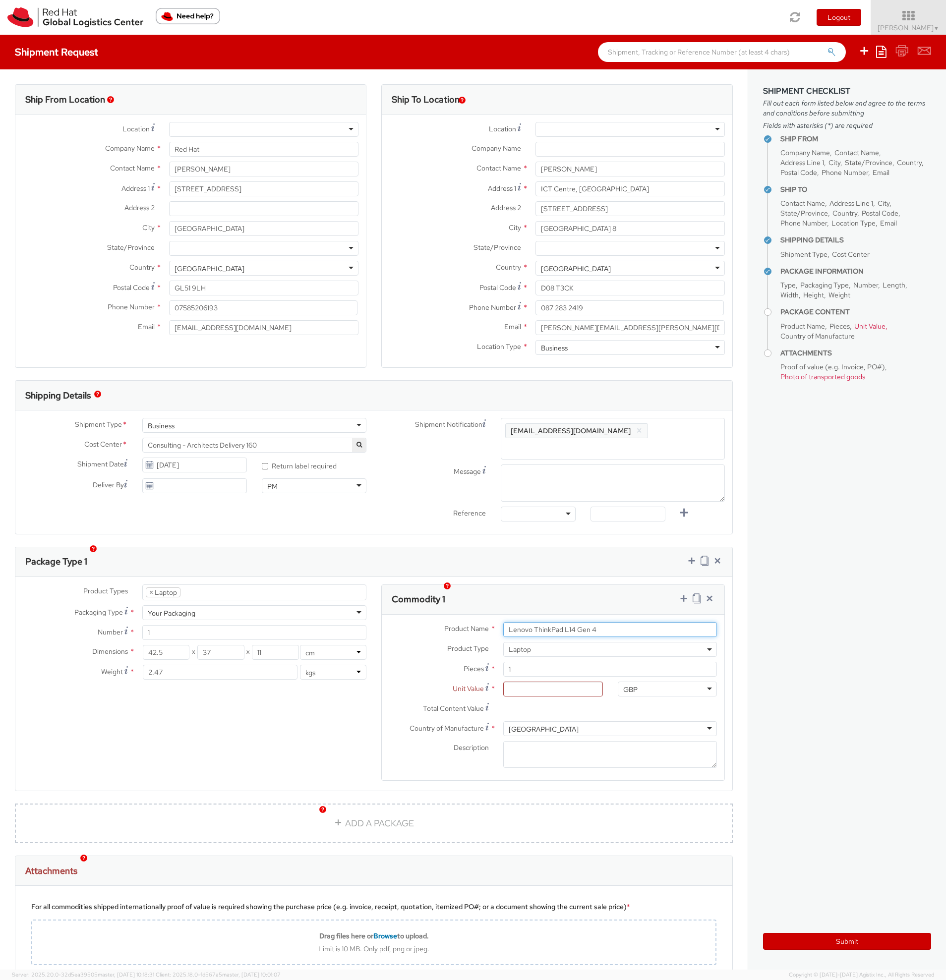
drag, startPoint x: 602, startPoint y: 615, endPoint x: 490, endPoint y: 616, distance: 111.6
click at [490, 622] on div "Product Name * Lenovo ThinkPad L14 Gen 4" at bounding box center [553, 629] width 343 height 15
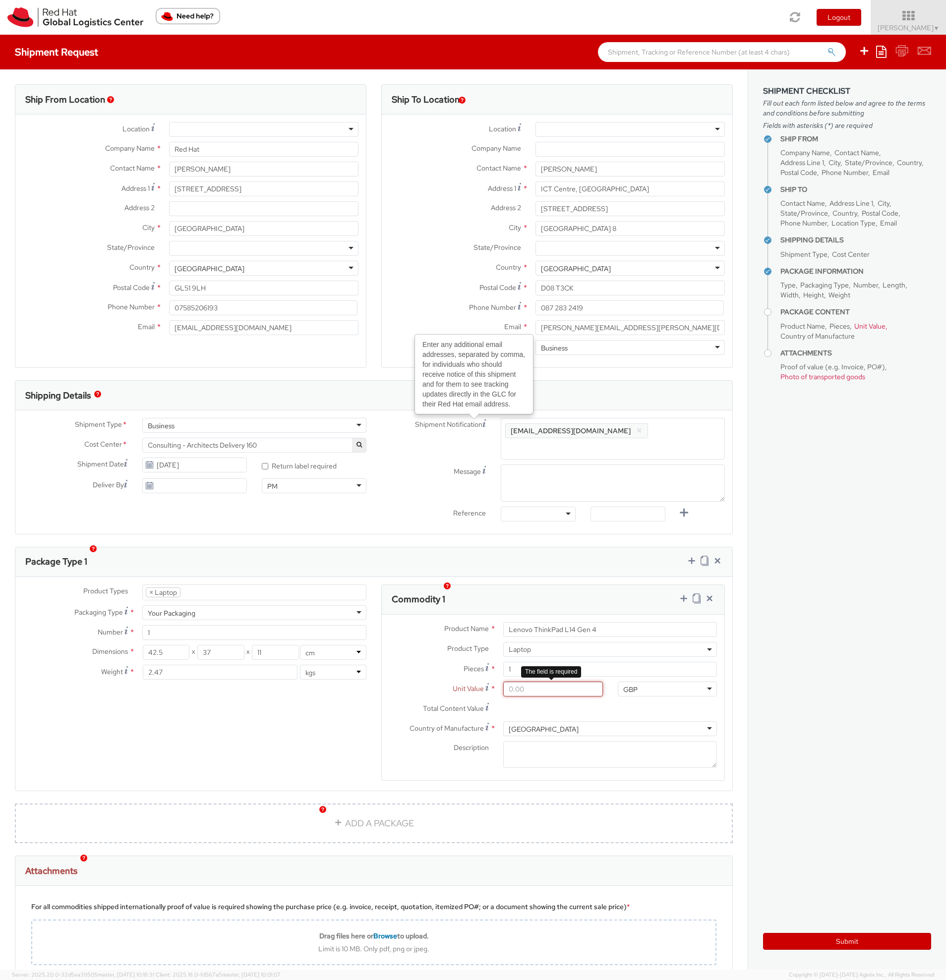
click at [522, 682] on input "Unit Value *" at bounding box center [552, 689] width 99 height 15
type input "5.00"
type input "50.00"
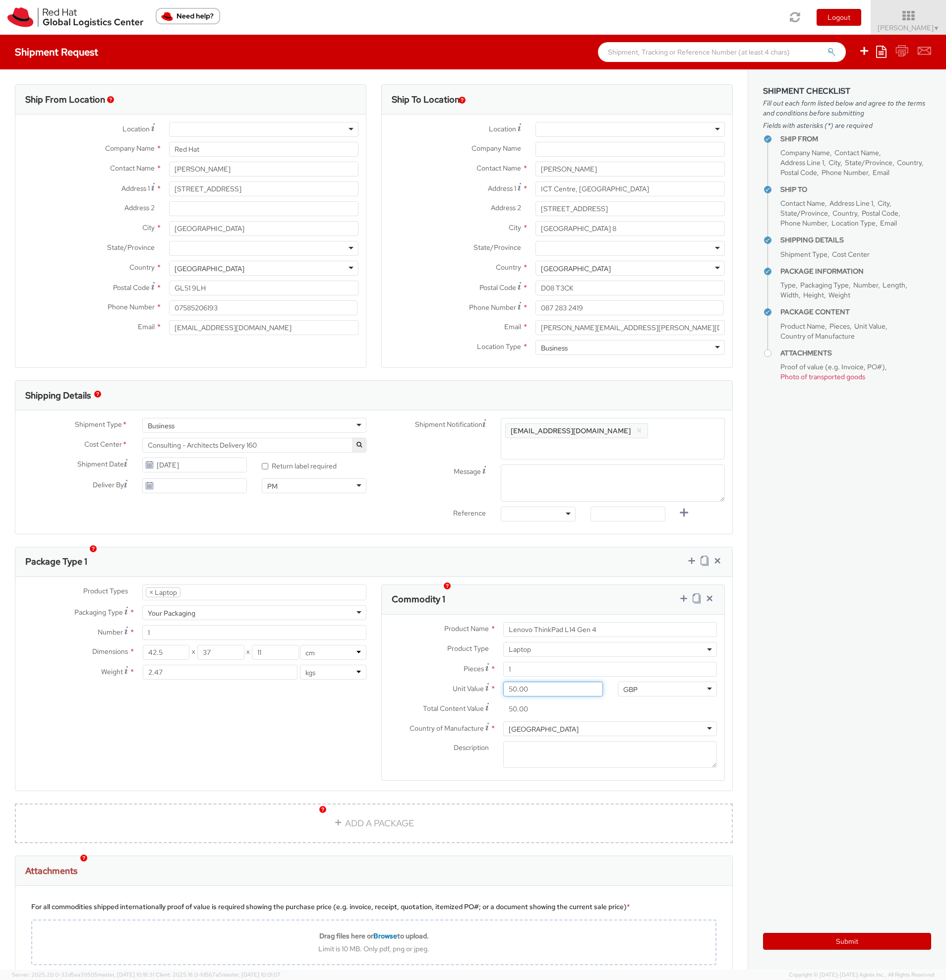
type input "500.00"
click at [329, 755] on div "Product Types * Documents Docking Station Laptop Monitor Other Hardware Server …" at bounding box center [373, 689] width 717 height 209
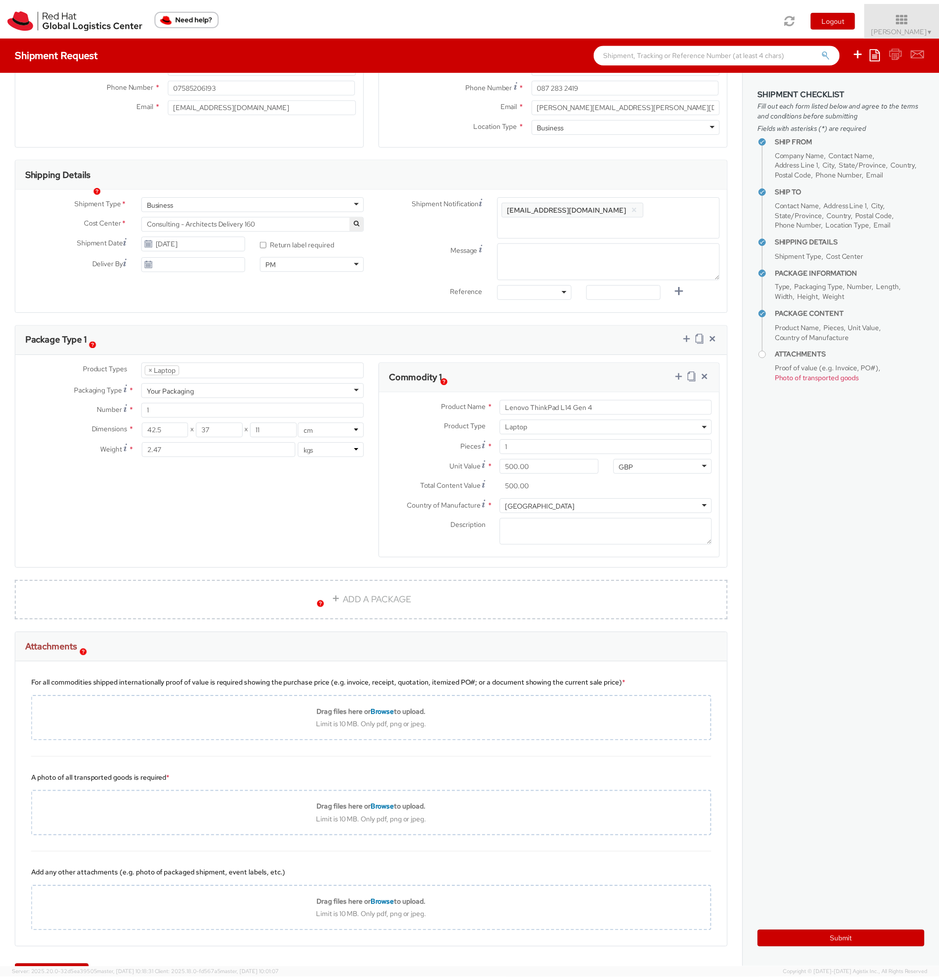
scroll to position [242, 0]
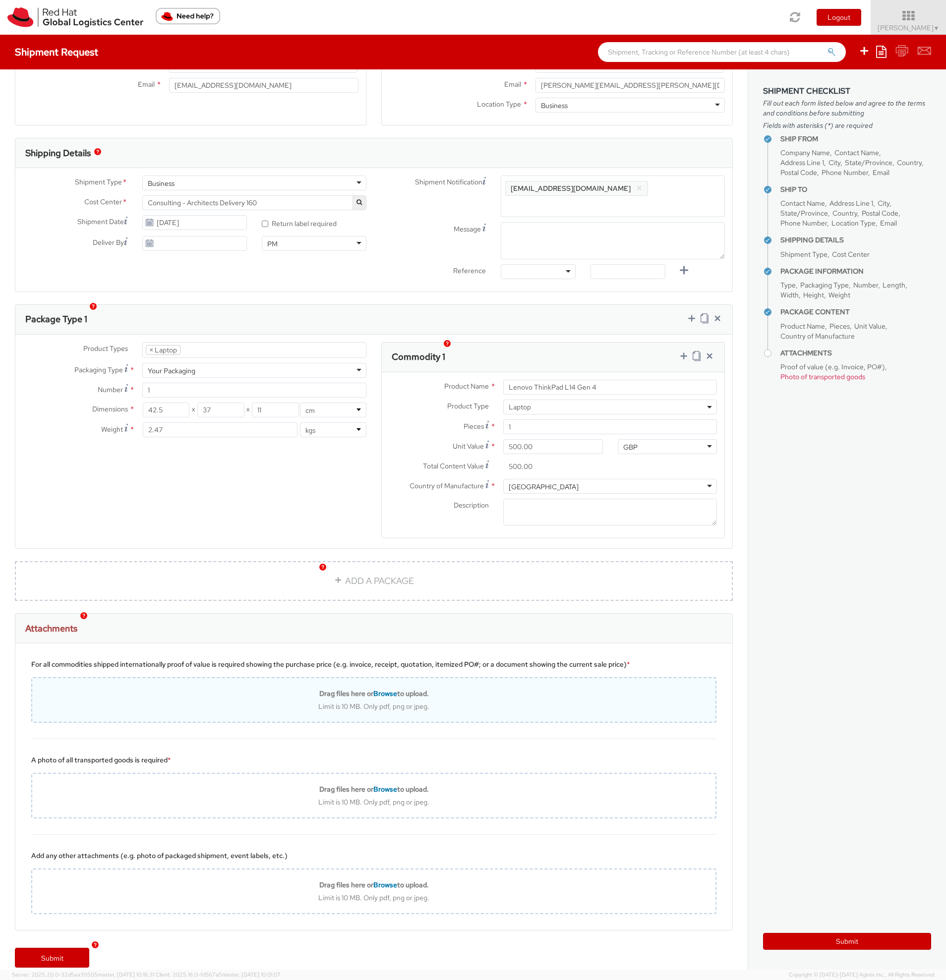
click at [392, 677] on div "Drag files here or Browse to upload. Limit is 10 MB. Only pdf, png or jpeg." at bounding box center [373, 700] width 685 height 46
type input "C:\fakepath\20251008_180554.jpg"
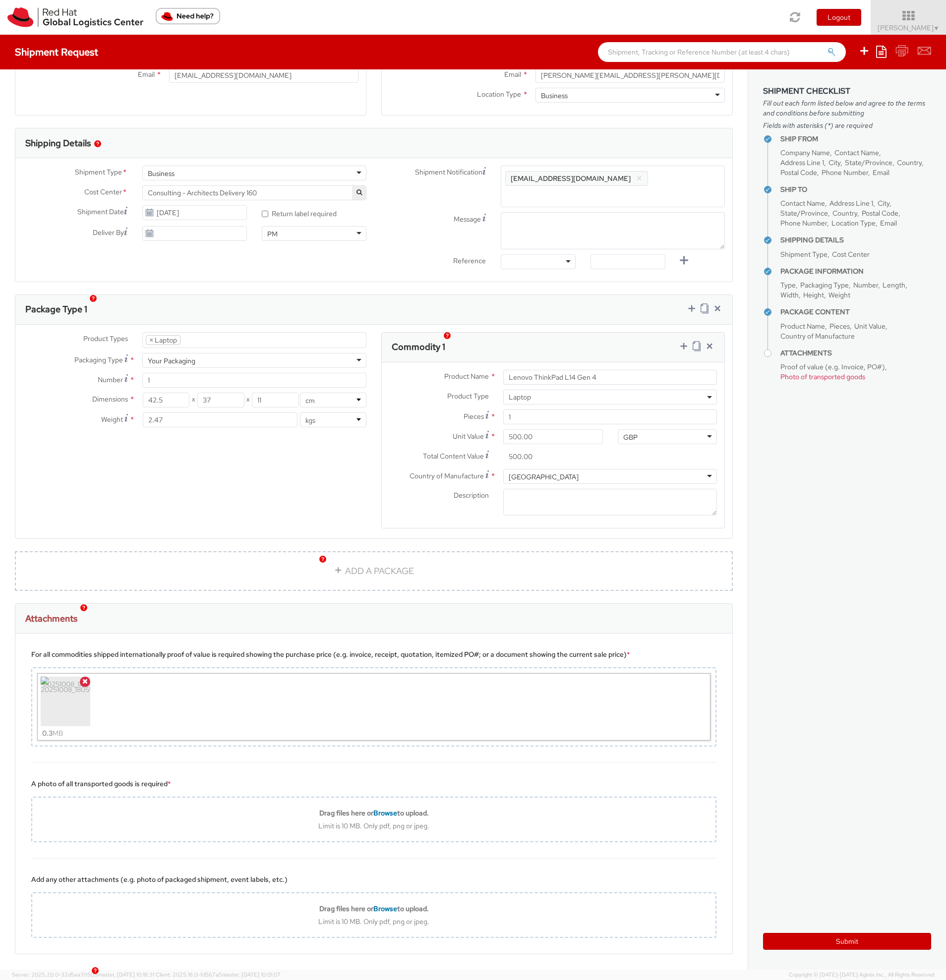
scroll to position [276, 0]
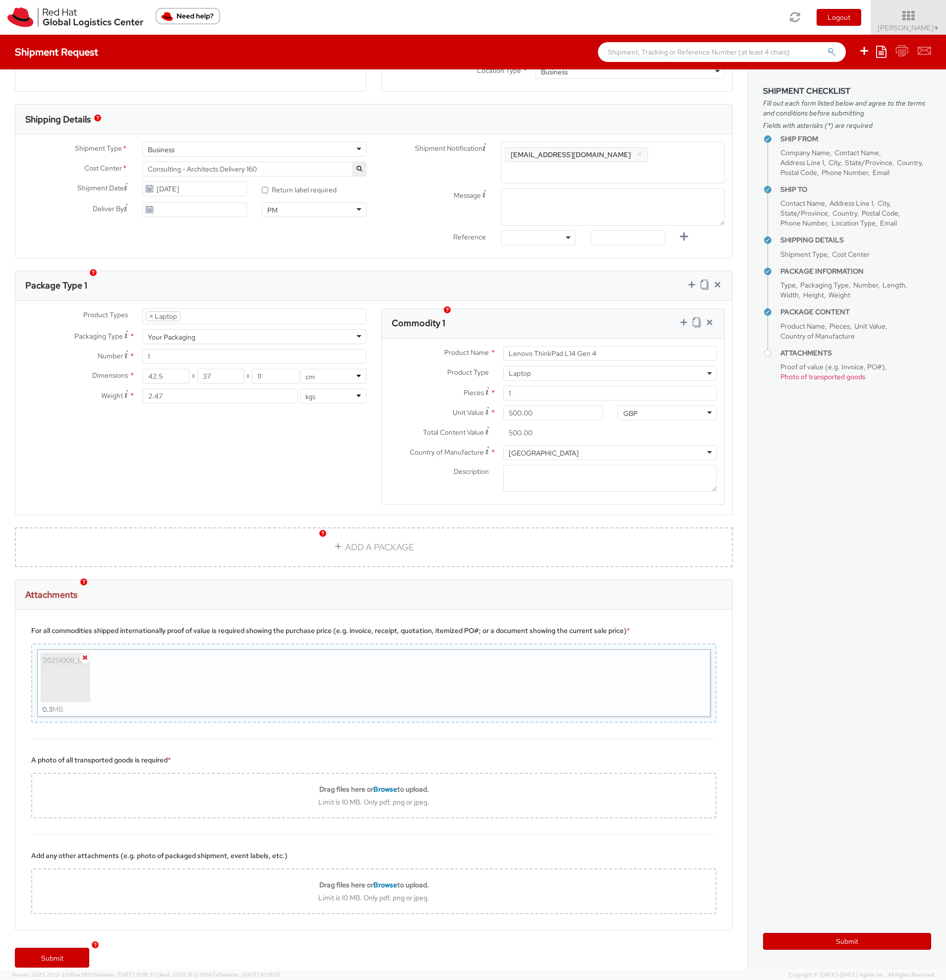
click at [83, 654] on icon at bounding box center [84, 657] width 5 height 7
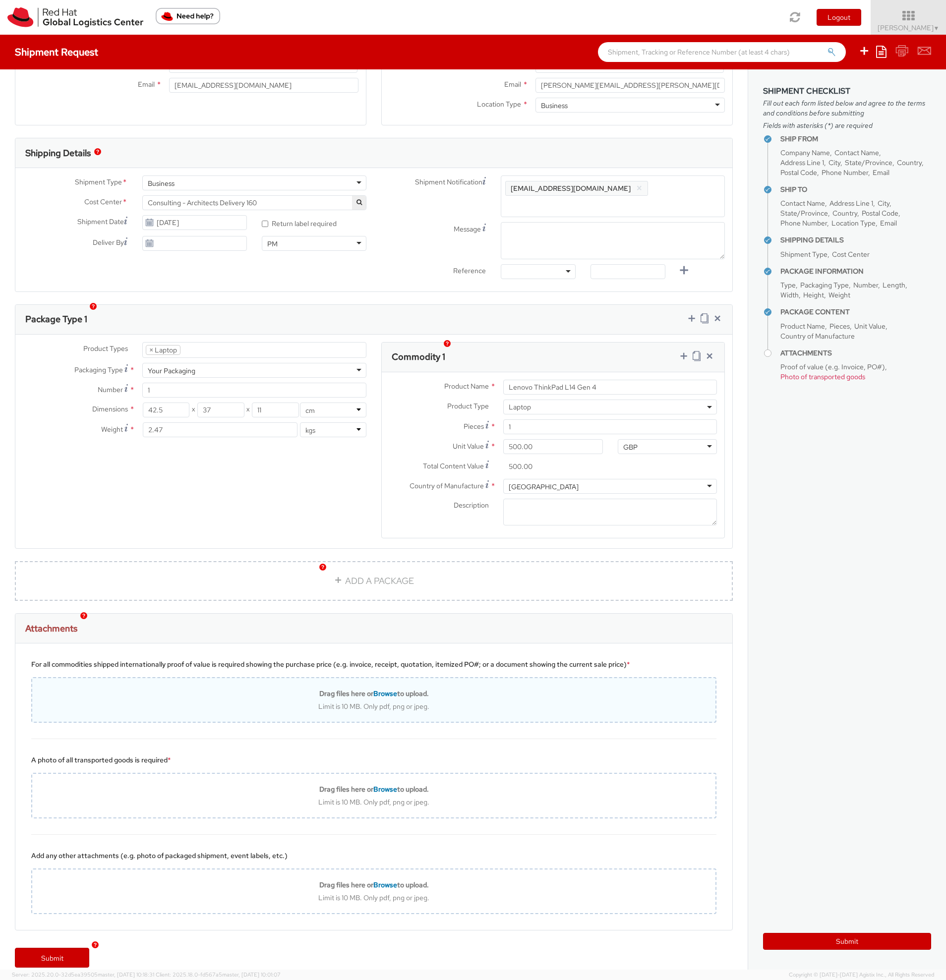
click at [391, 689] on span "Browse" at bounding box center [385, 693] width 24 height 9
type input "C:\fakepath\20251008_180554.jpg"
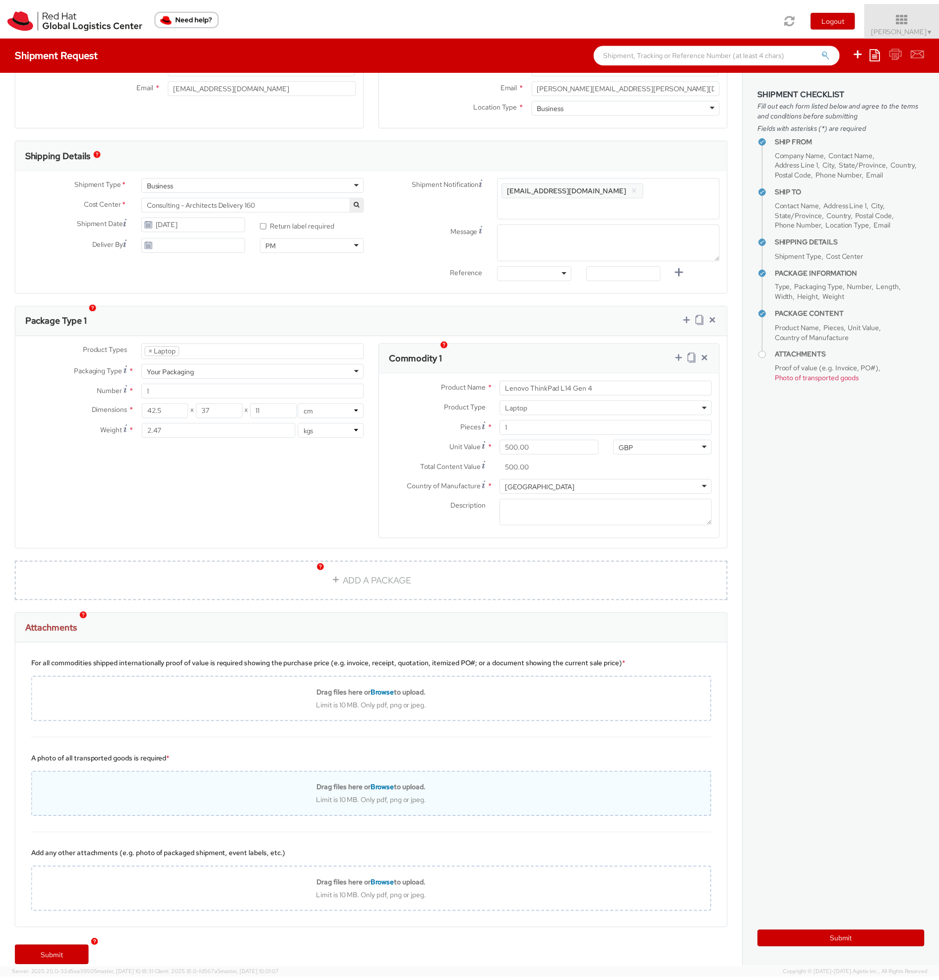
scroll to position [276, 0]
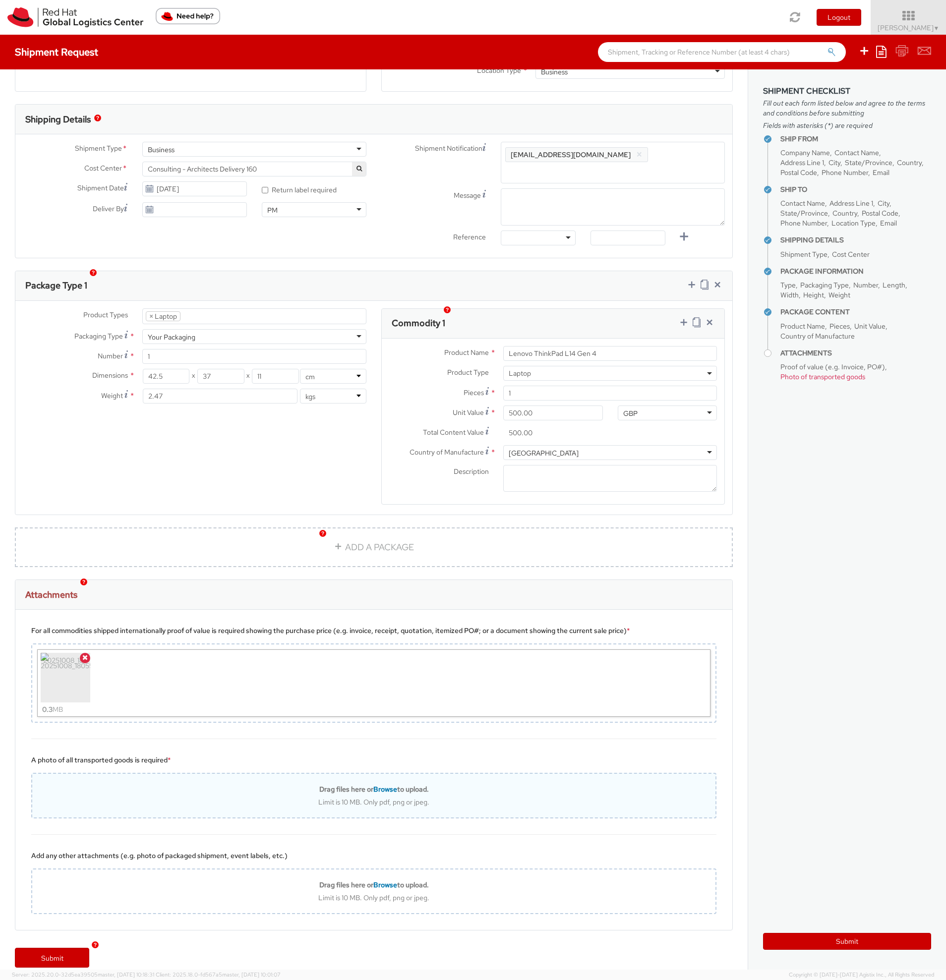
click at [377, 785] on span "Browse" at bounding box center [385, 789] width 24 height 9
type input "C:\fakepath\20251008_180554.jpg"
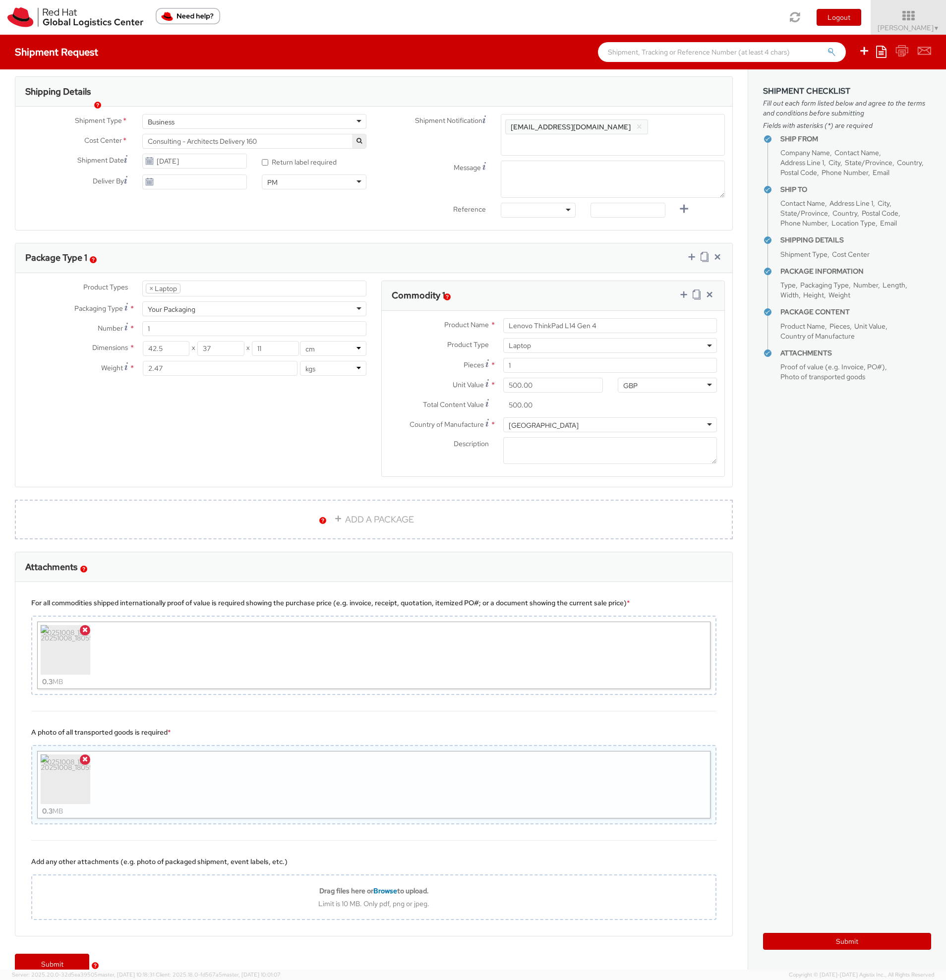
scroll to position [310, 0]
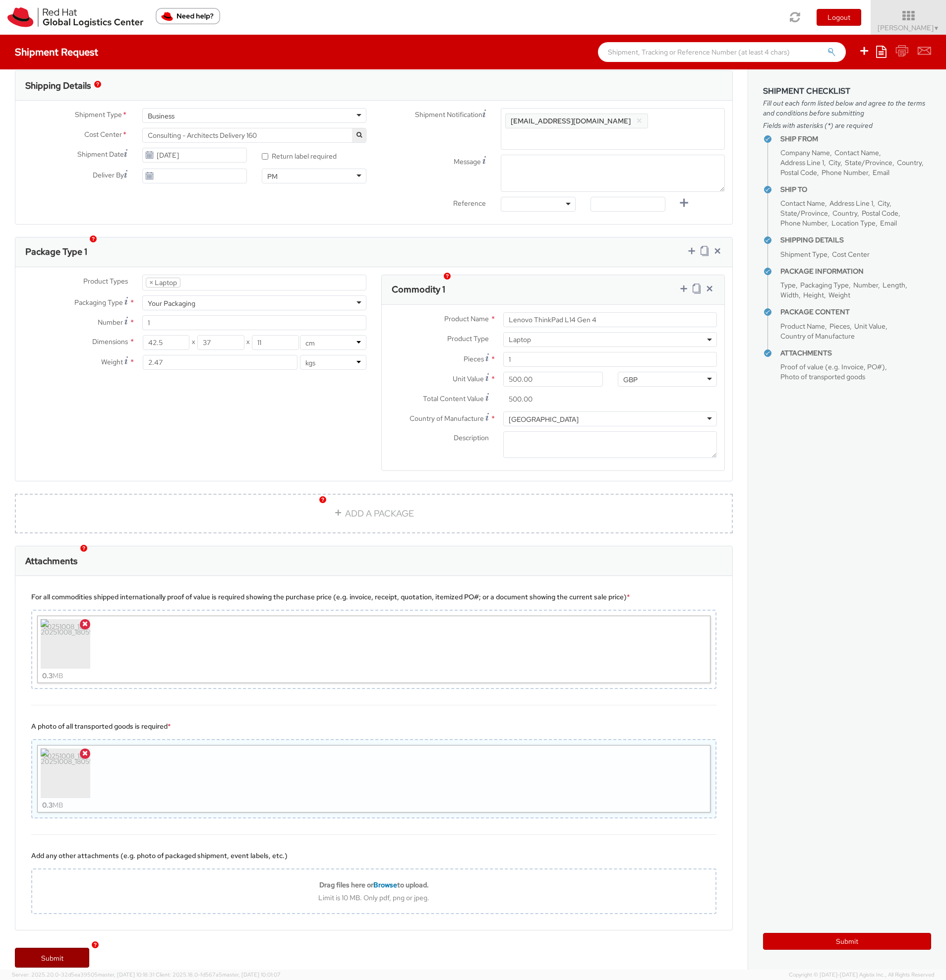
click at [37, 948] on link "Submit" at bounding box center [52, 958] width 74 height 20
type input "[PERSON_NAME]"
